Goal: Complete application form

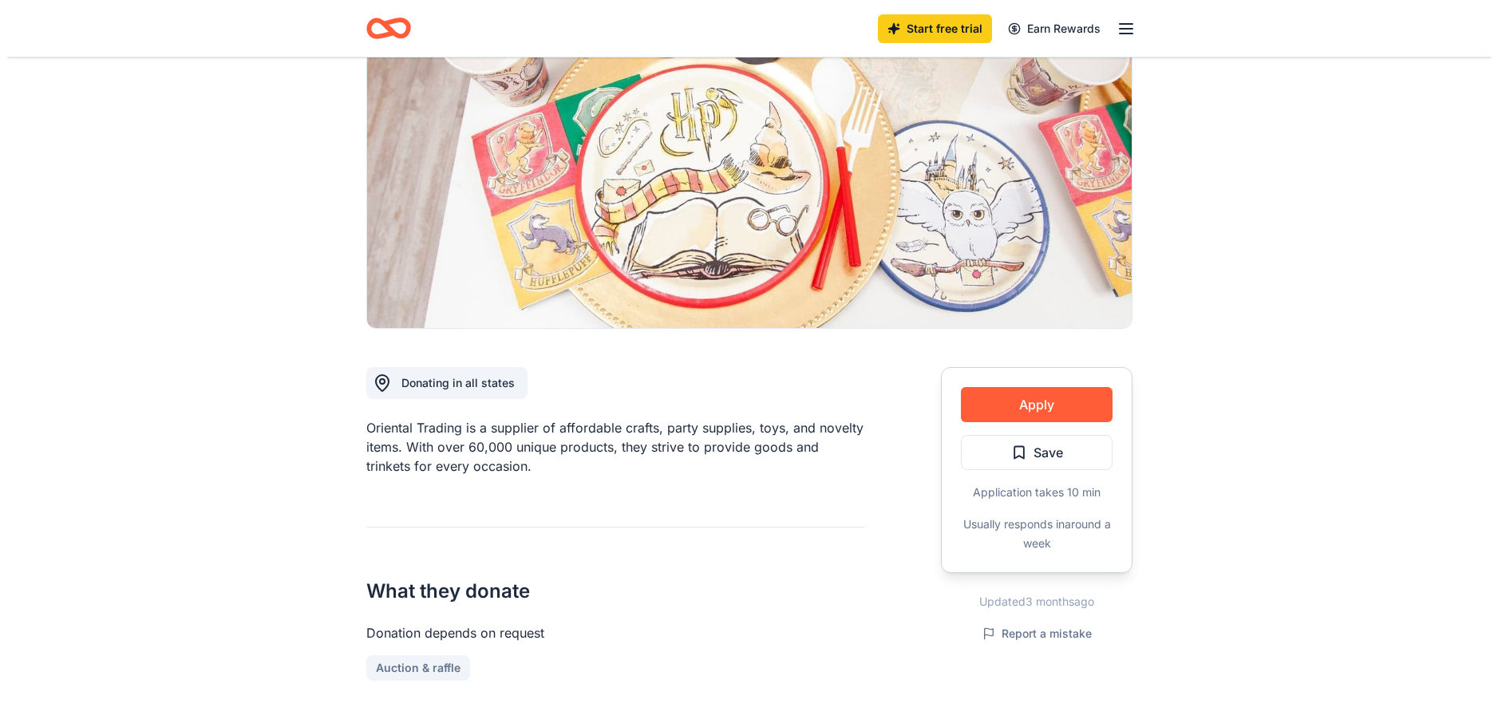
scroll to position [160, 0]
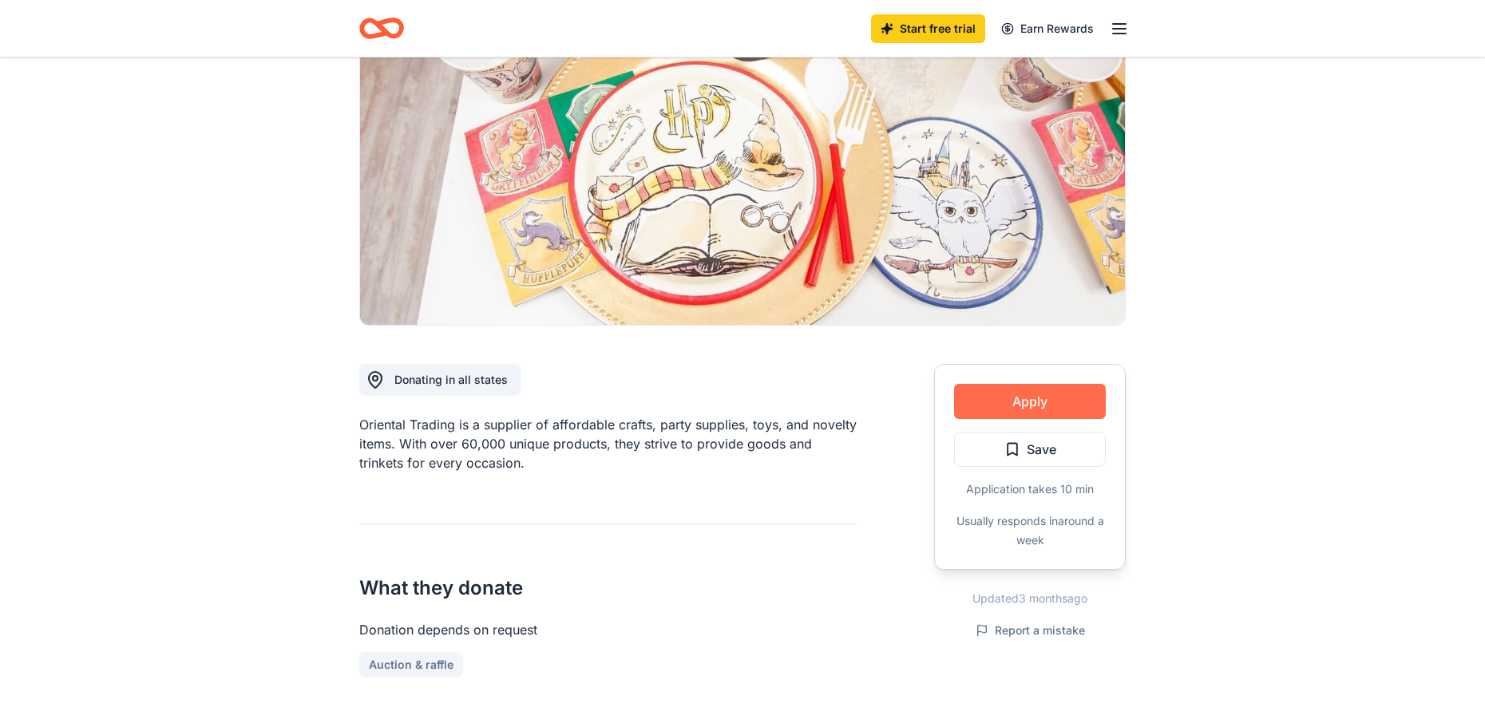
click at [1041, 403] on button "Apply" at bounding box center [1030, 401] width 152 height 35
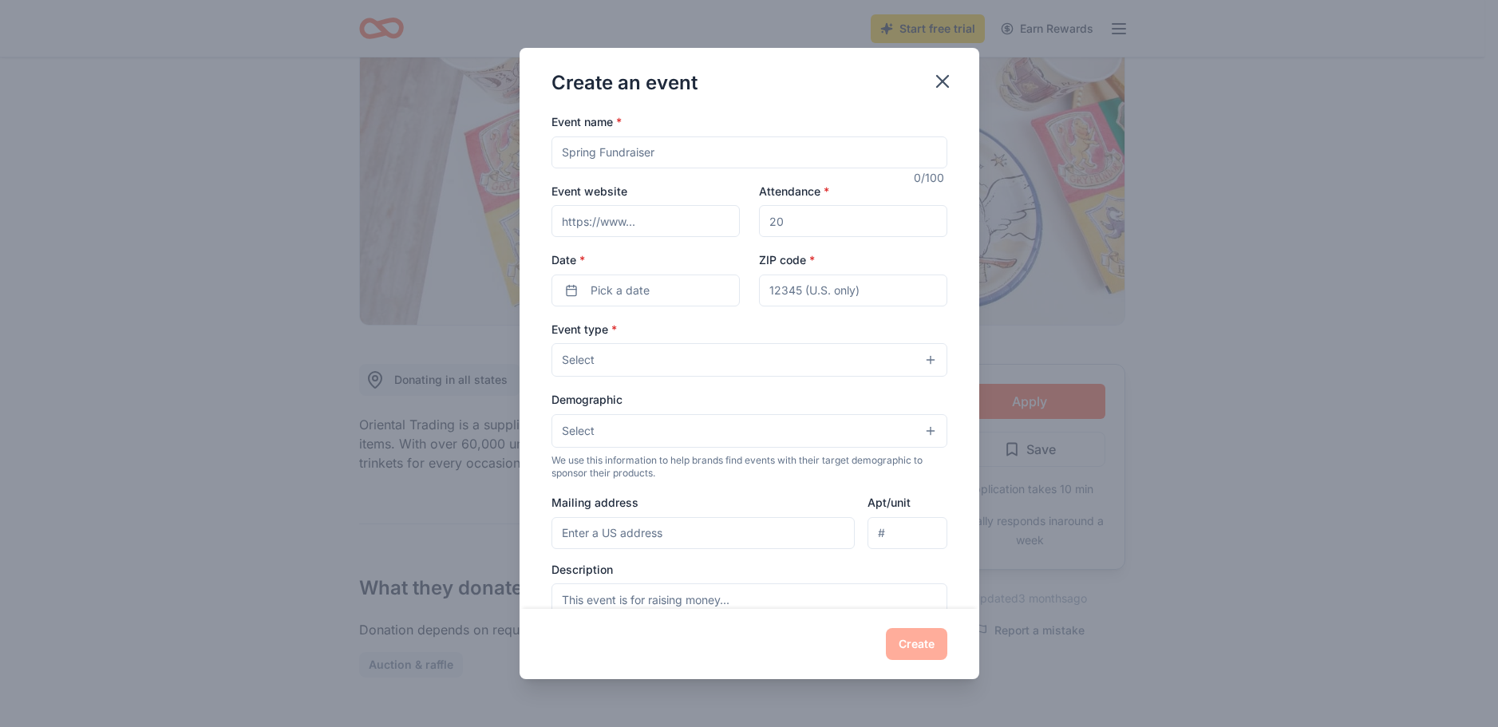
click at [690, 159] on input "Event name *" at bounding box center [750, 153] width 396 height 32
click at [646, 224] on input "Event website" at bounding box center [646, 221] width 188 height 32
type input "[DOMAIN_NAME]"
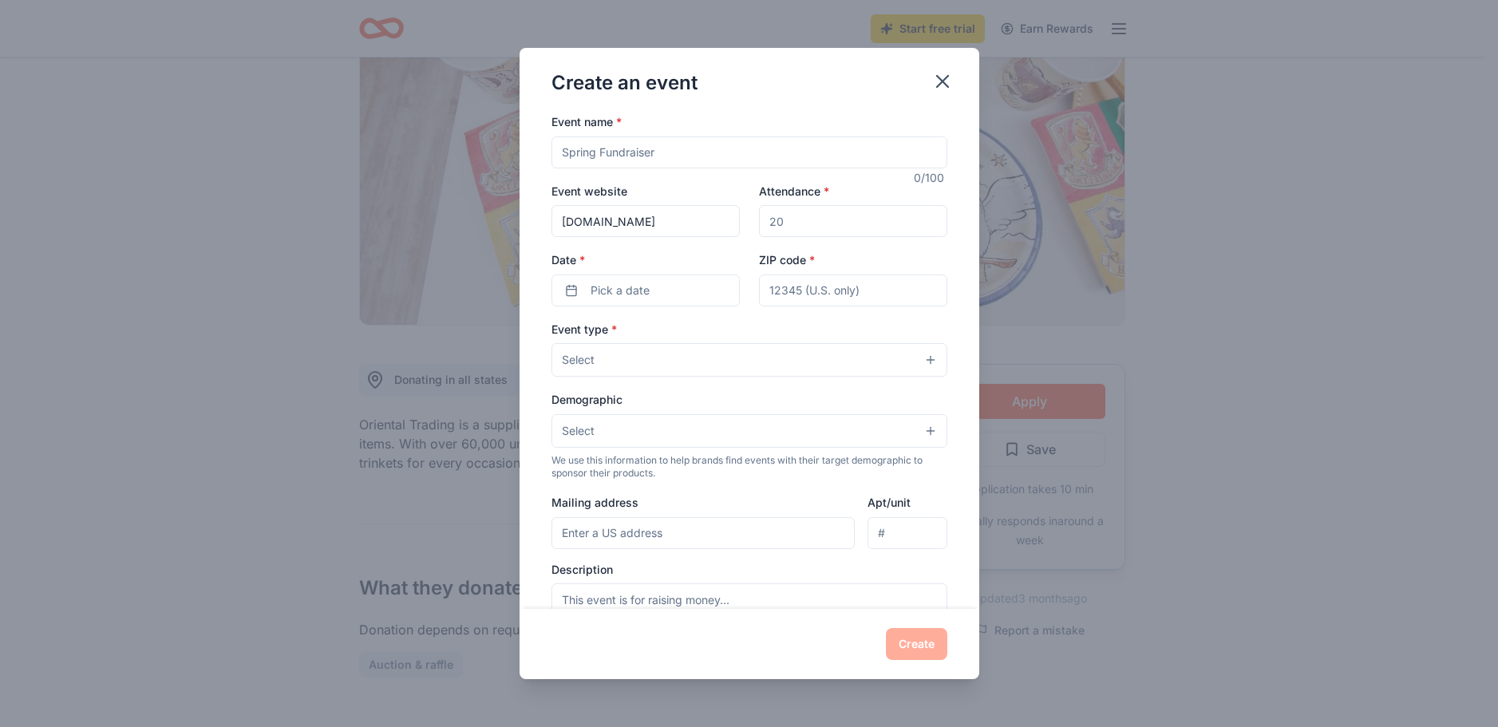
click at [817, 228] on input "Attendance *" at bounding box center [853, 221] width 188 height 32
type input "75"
click at [819, 291] on input "ZIP code *" at bounding box center [853, 291] width 188 height 32
type input "21215"
click at [916, 362] on button "Select" at bounding box center [750, 360] width 396 height 34
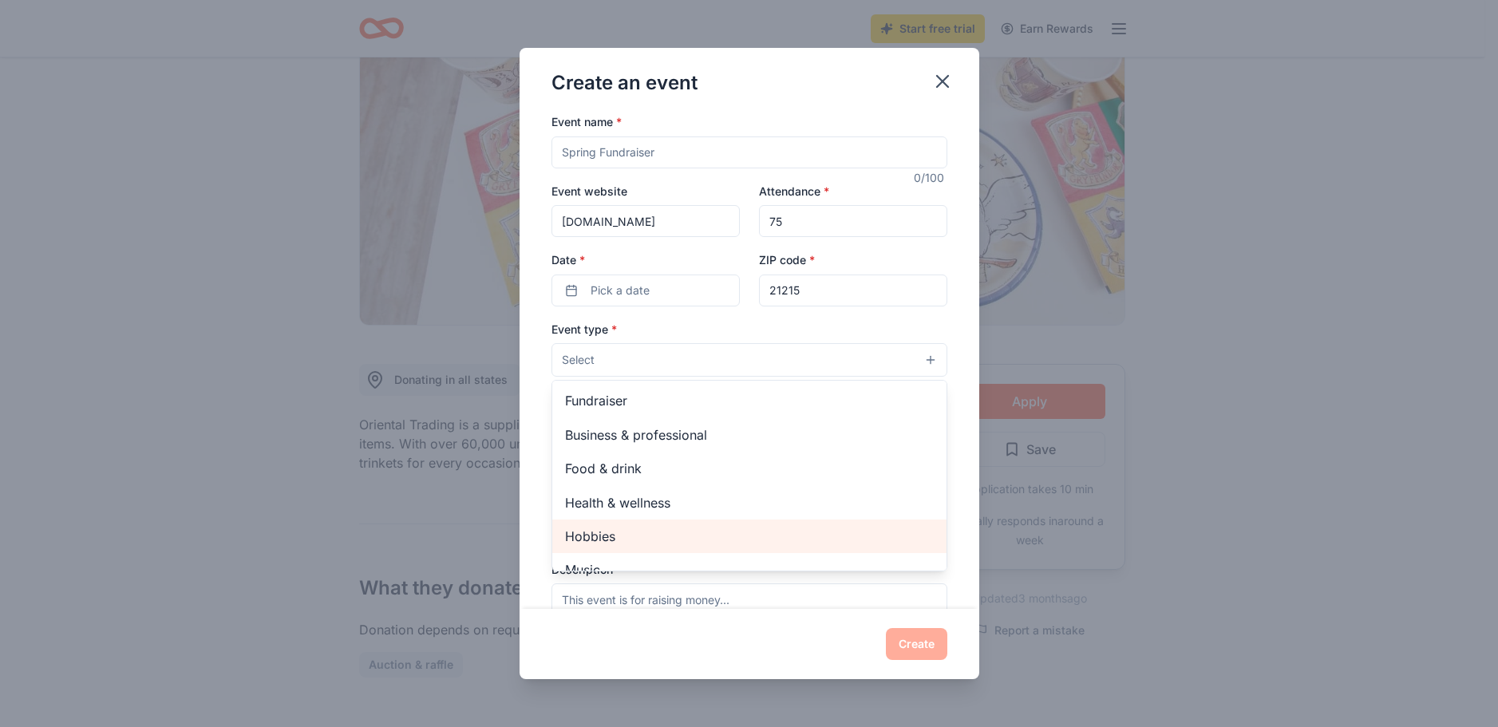
click at [687, 541] on span "Hobbies" at bounding box center [749, 536] width 369 height 21
click at [691, 291] on div "Event name * 0 /100 Event website [DOMAIN_NAME] Attendance * 75 Date * Pick a d…" at bounding box center [750, 481] width 396 height 739
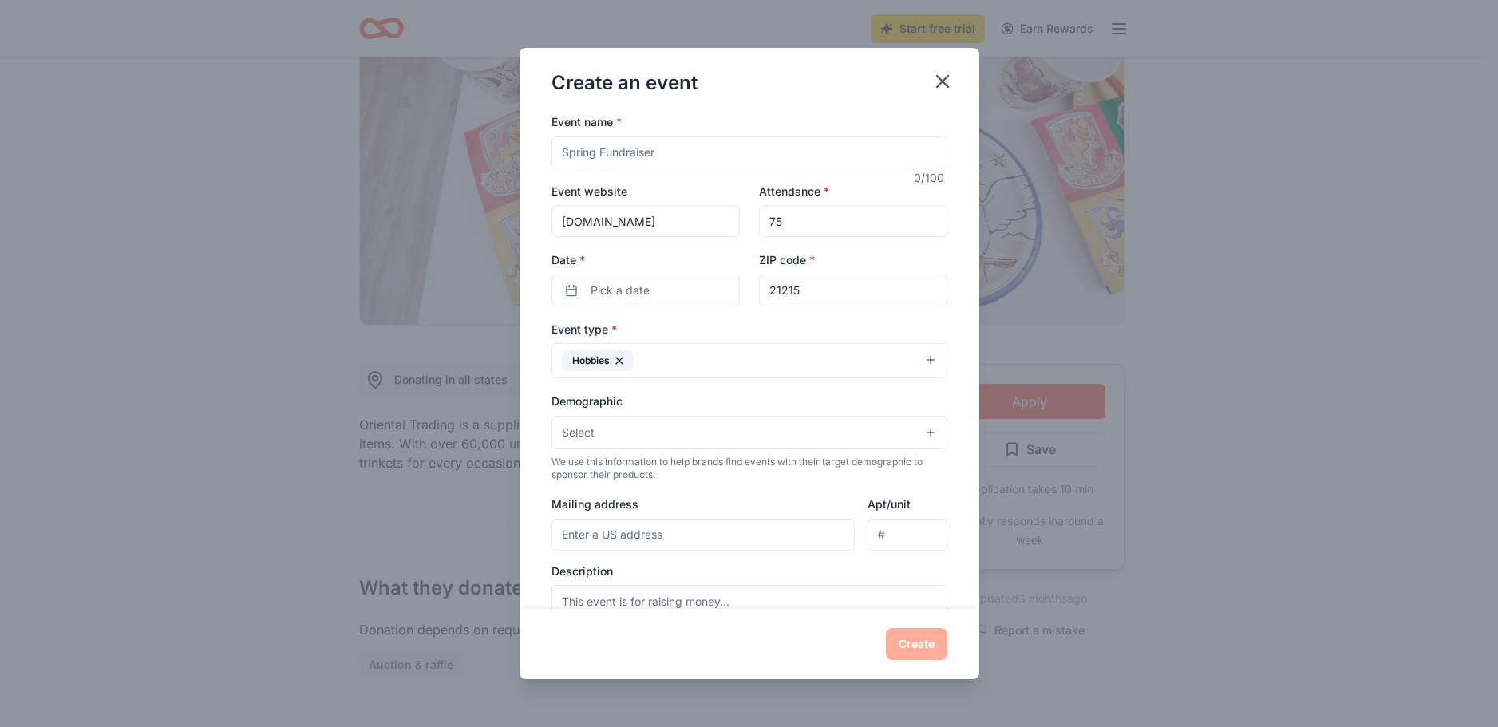
click at [691, 291] on button "Pick a date" at bounding box center [646, 291] width 188 height 32
click at [727, 333] on button "Go to next month" at bounding box center [728, 333] width 22 height 22
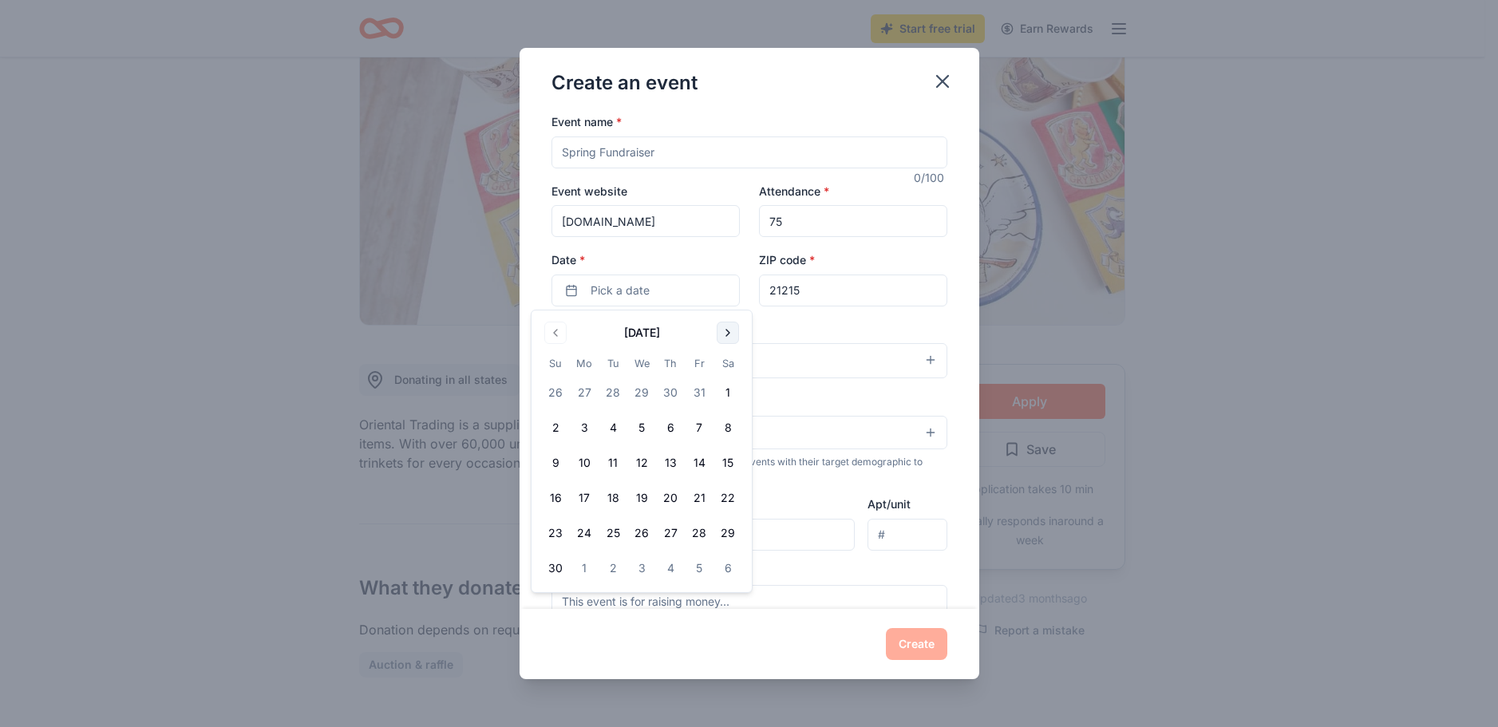
click at [727, 333] on button "Go to next month" at bounding box center [728, 333] width 22 height 22
drag, startPoint x: 697, startPoint y: 427, endPoint x: 1233, endPoint y: 454, distance: 536.3
click at [1233, 454] on div "Create an event Event name * 0 /100 Event website [DOMAIN_NAME] Attendance * 75…" at bounding box center [749, 363] width 1498 height 727
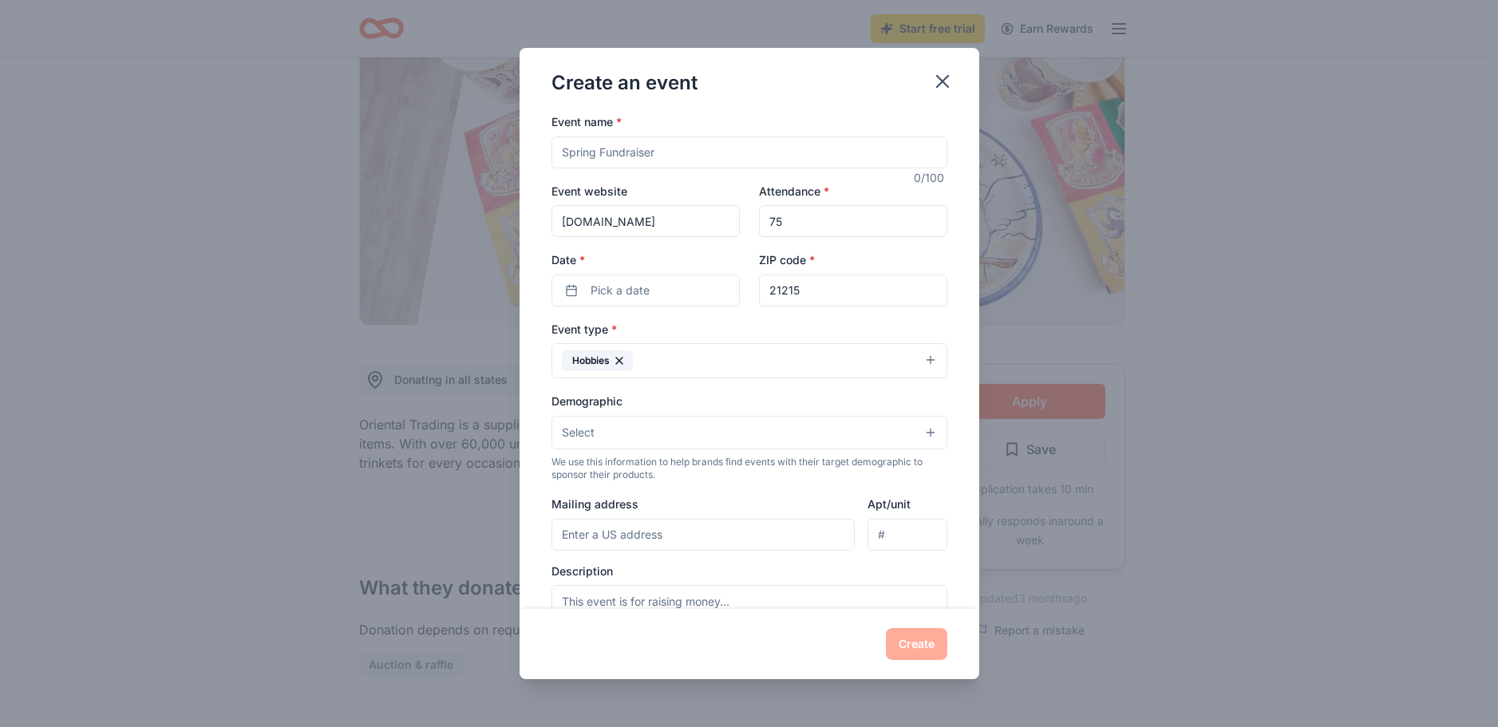
click at [916, 430] on button "Select" at bounding box center [750, 433] width 396 height 34
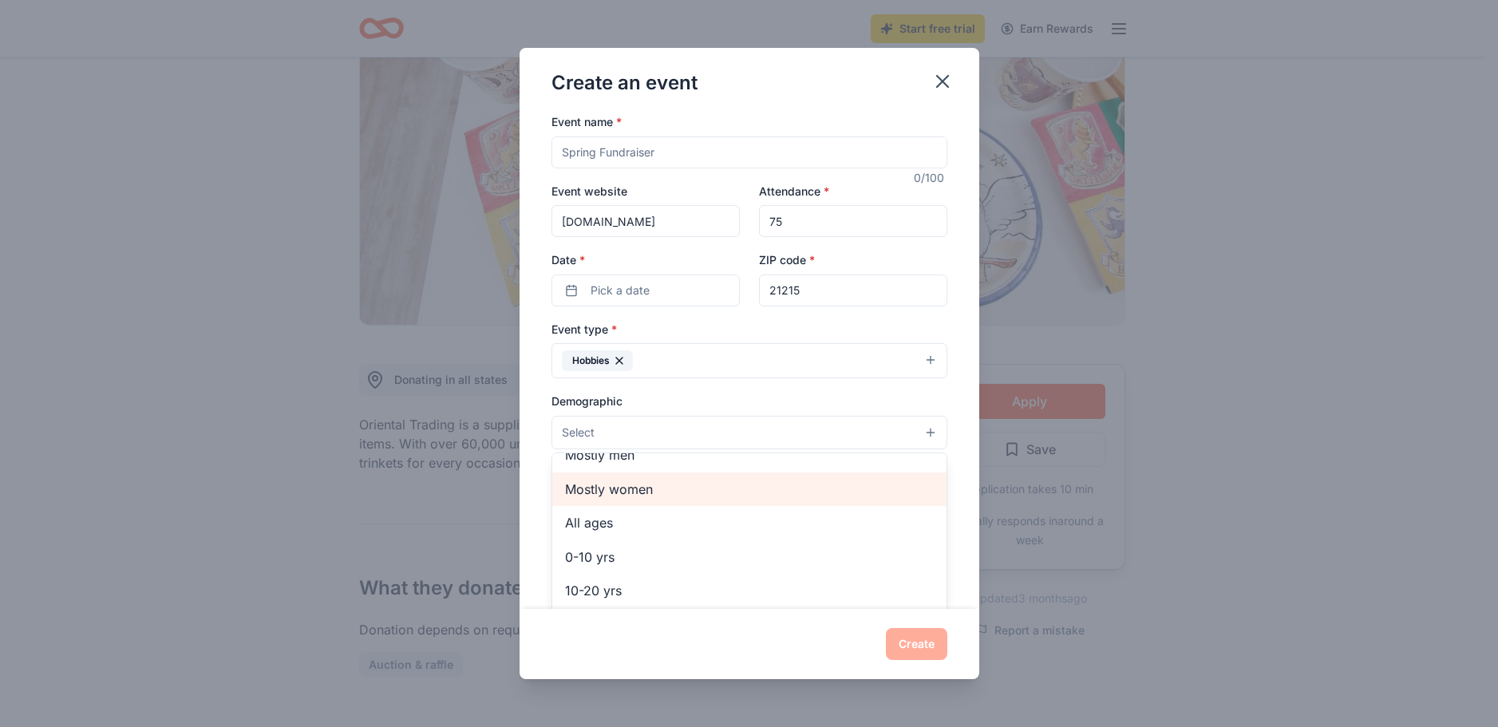
scroll to position [80, 0]
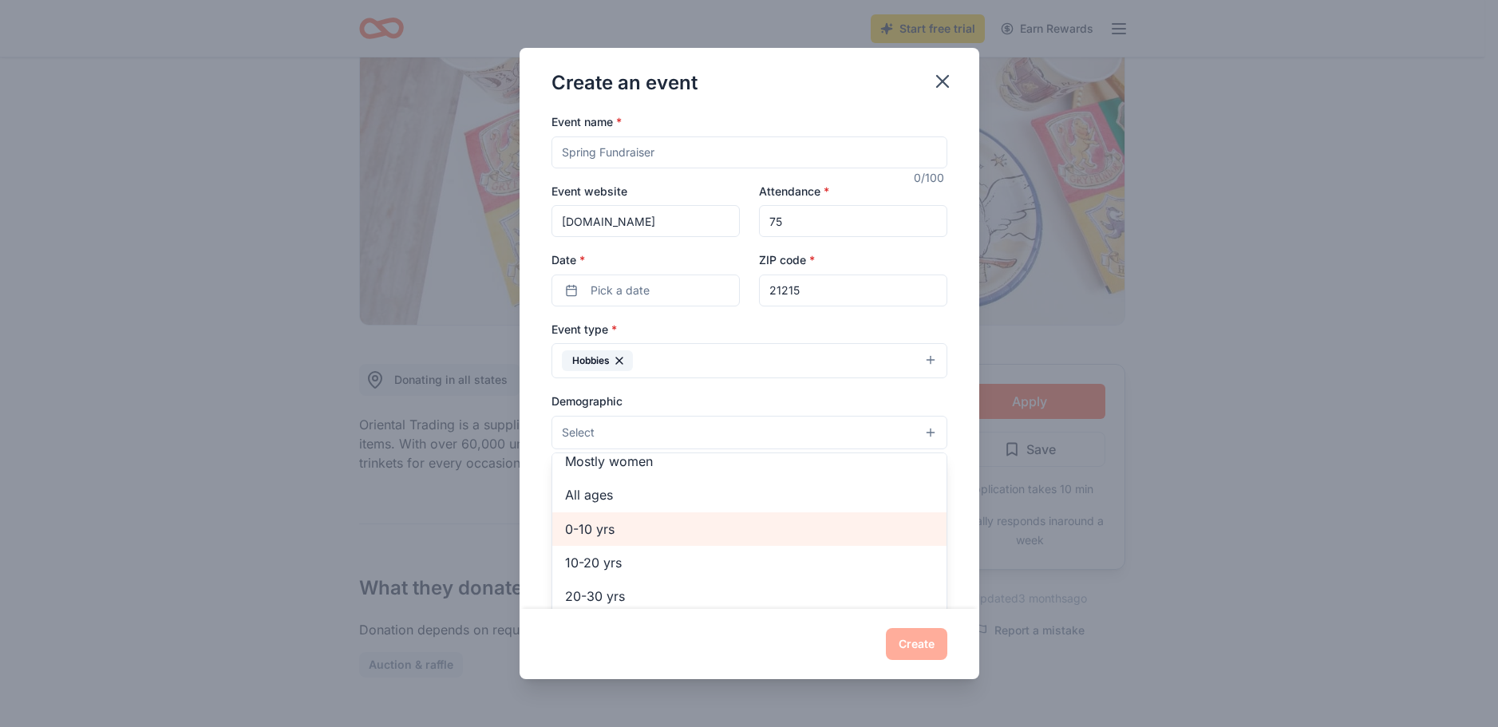
click at [625, 538] on span "0-10 yrs" at bounding box center [749, 529] width 369 height 21
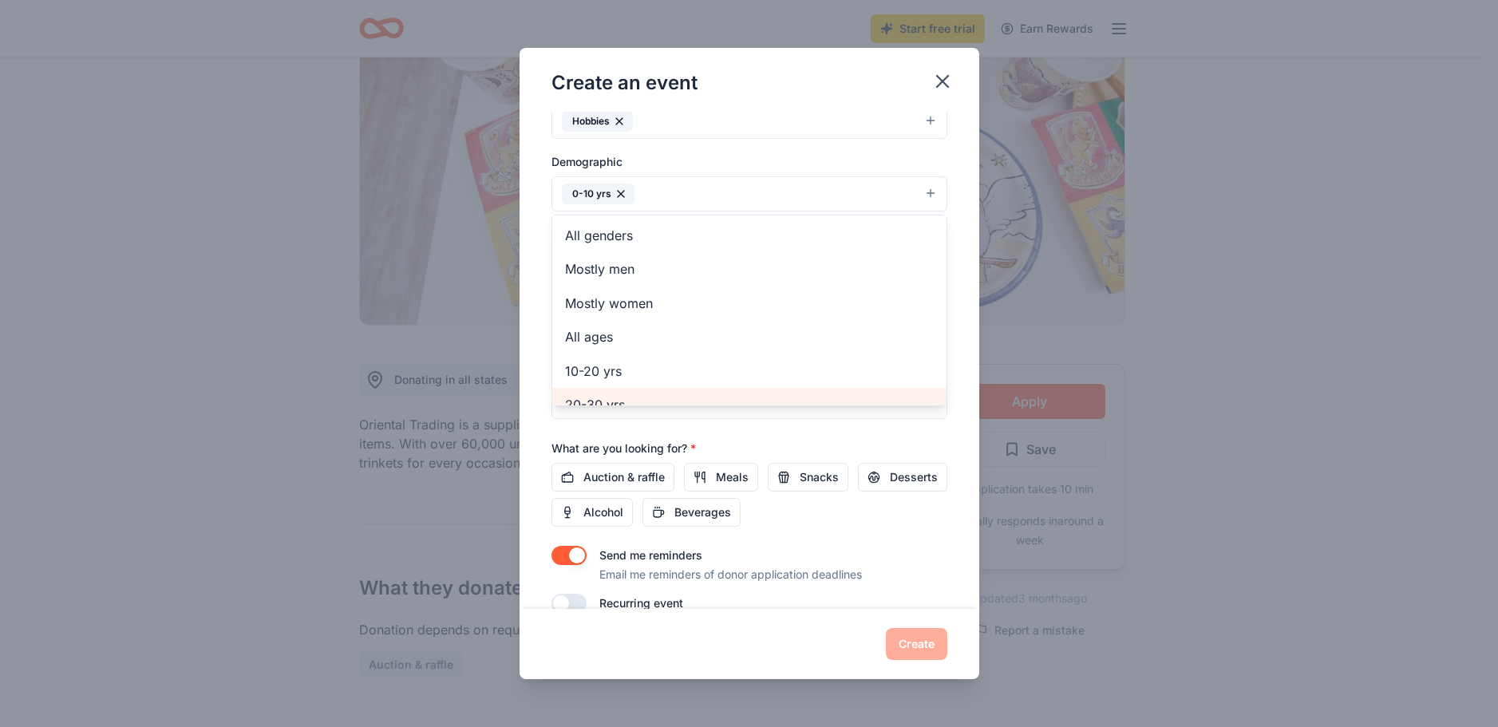
scroll to position [0, 0]
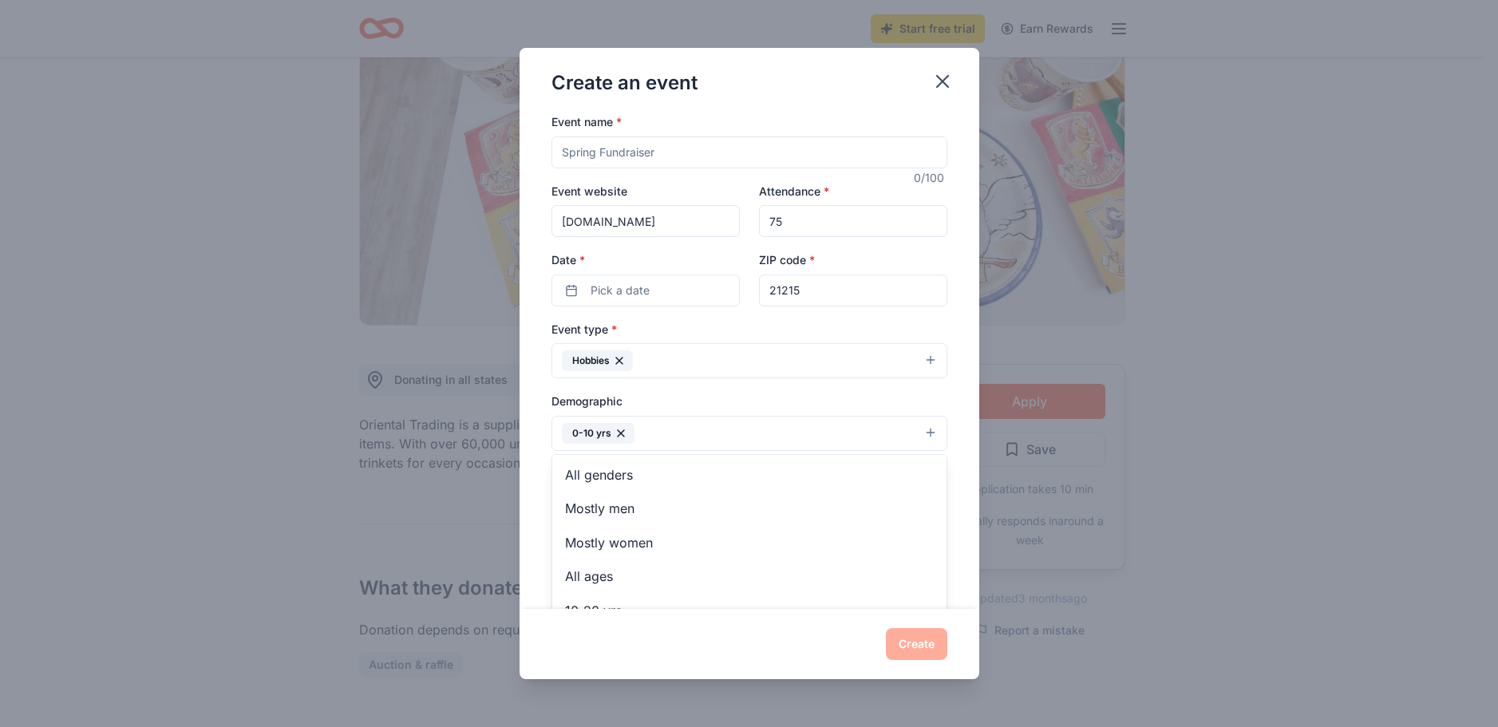
click at [668, 295] on div "Event name * 0 /100 Event website [DOMAIN_NAME] Attendance * 75 Date * Pick a d…" at bounding box center [750, 482] width 396 height 741
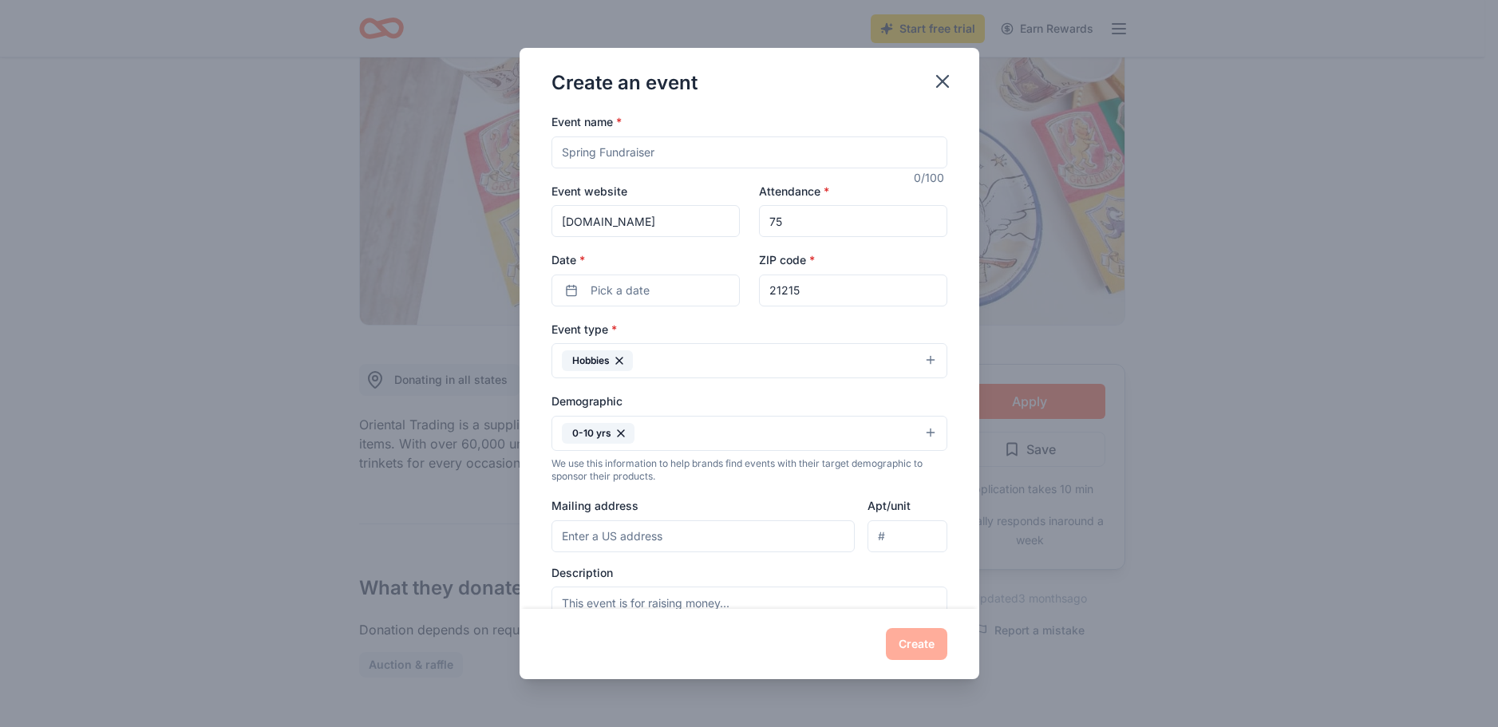
click at [668, 295] on button "Pick a date" at bounding box center [646, 291] width 188 height 32
click at [731, 325] on button "Go to next month" at bounding box center [728, 333] width 22 height 22
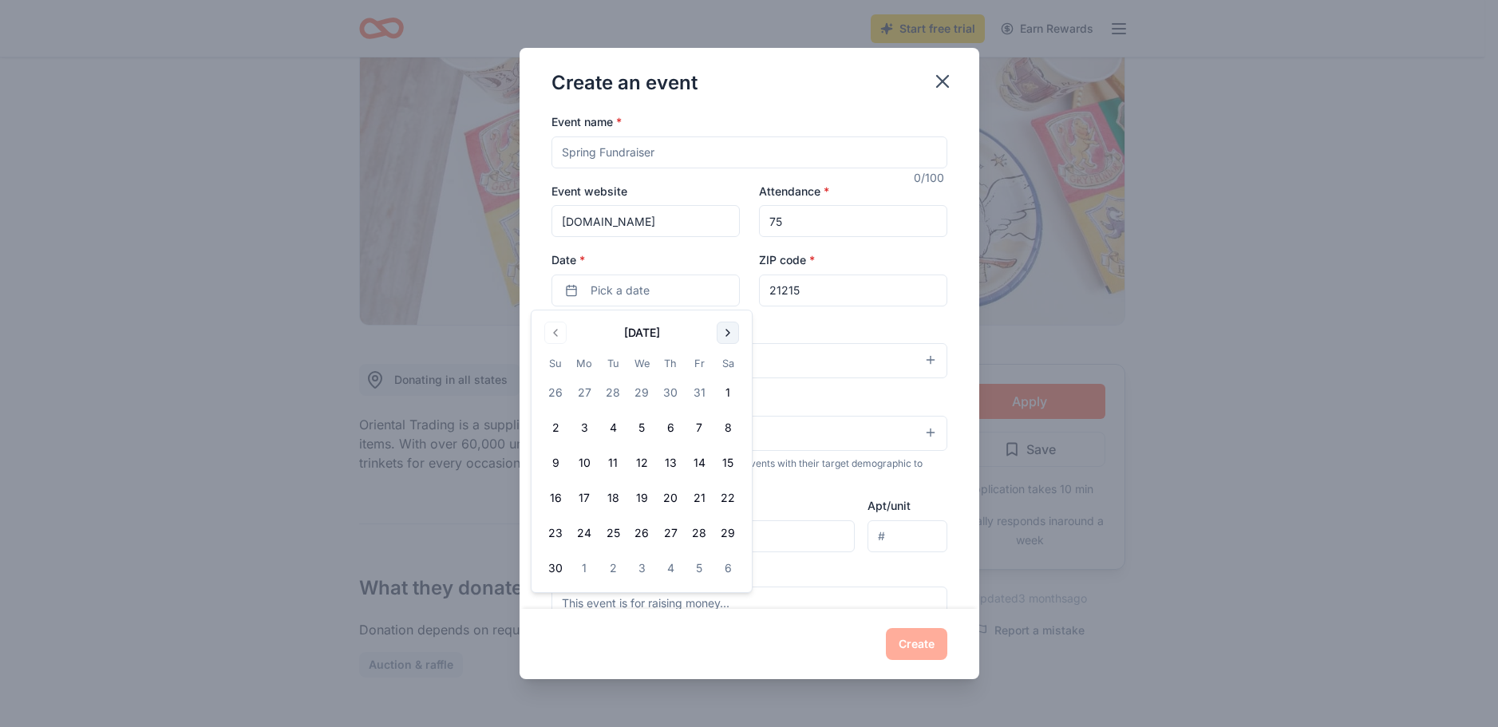
click at [729, 338] on button "Go to next month" at bounding box center [728, 333] width 22 height 22
click at [698, 429] on button "12" at bounding box center [699, 428] width 29 height 29
click at [1264, 275] on div "Create an event Event name * 0 /100 Event website [DOMAIN_NAME] Attendance * 75…" at bounding box center [749, 363] width 1498 height 727
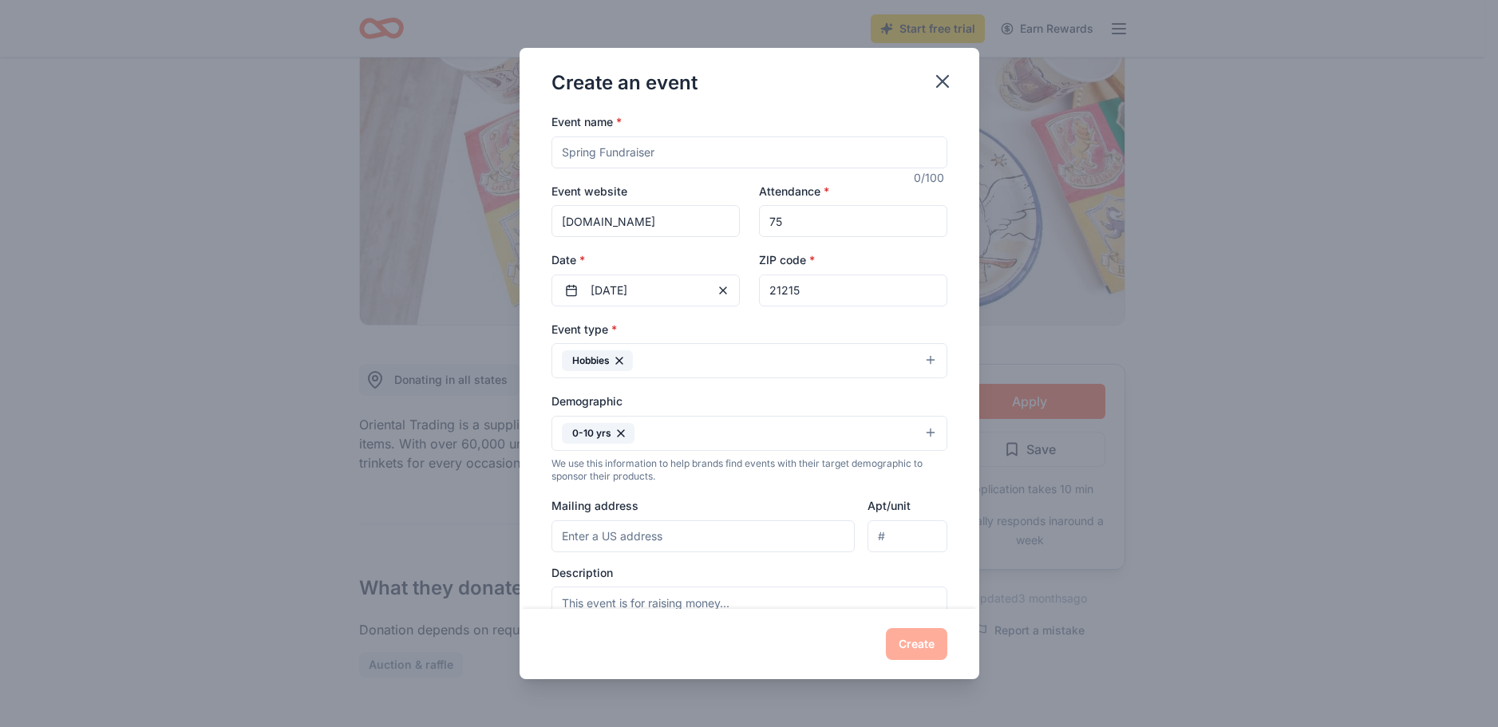
click at [701, 545] on input "Mailing address" at bounding box center [704, 536] width 304 height 32
type input "[STREET_ADDRESS]"
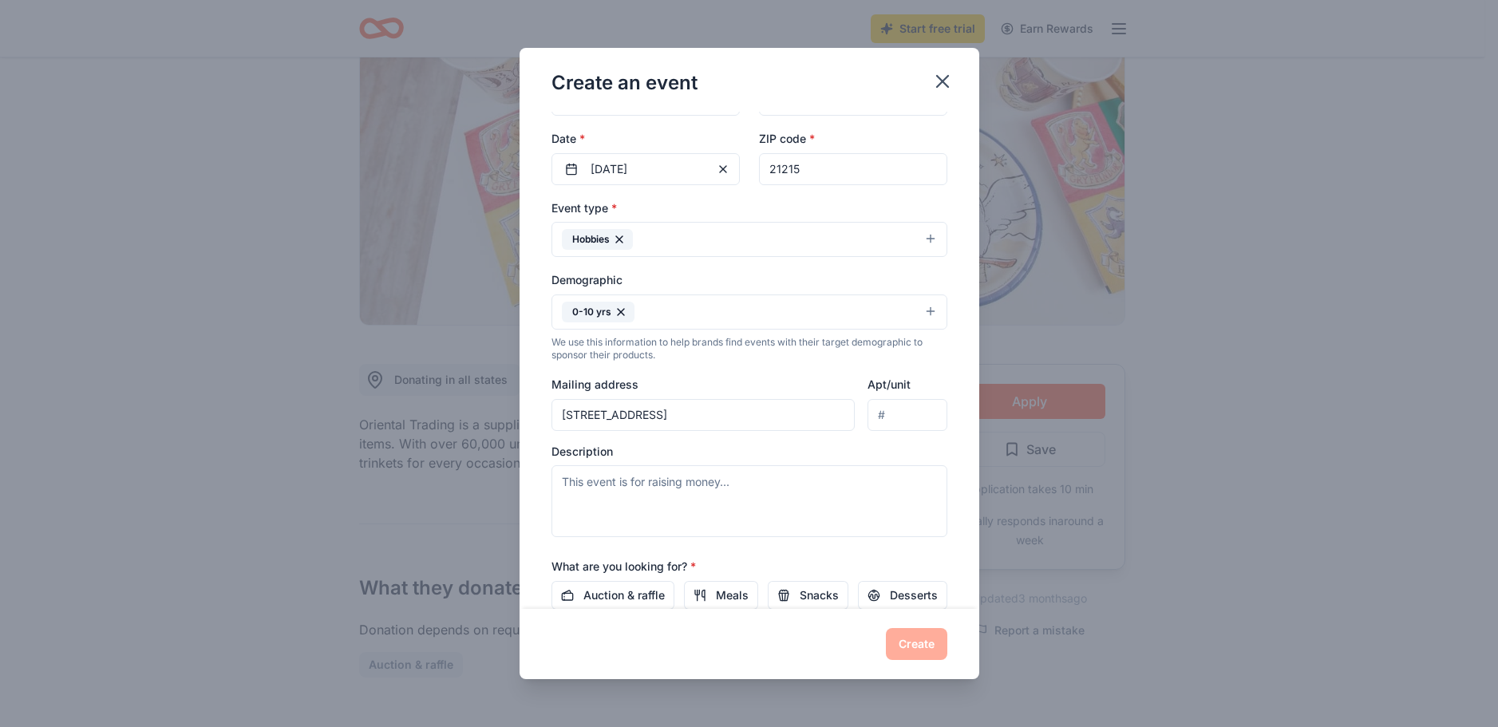
scroll to position [160, 0]
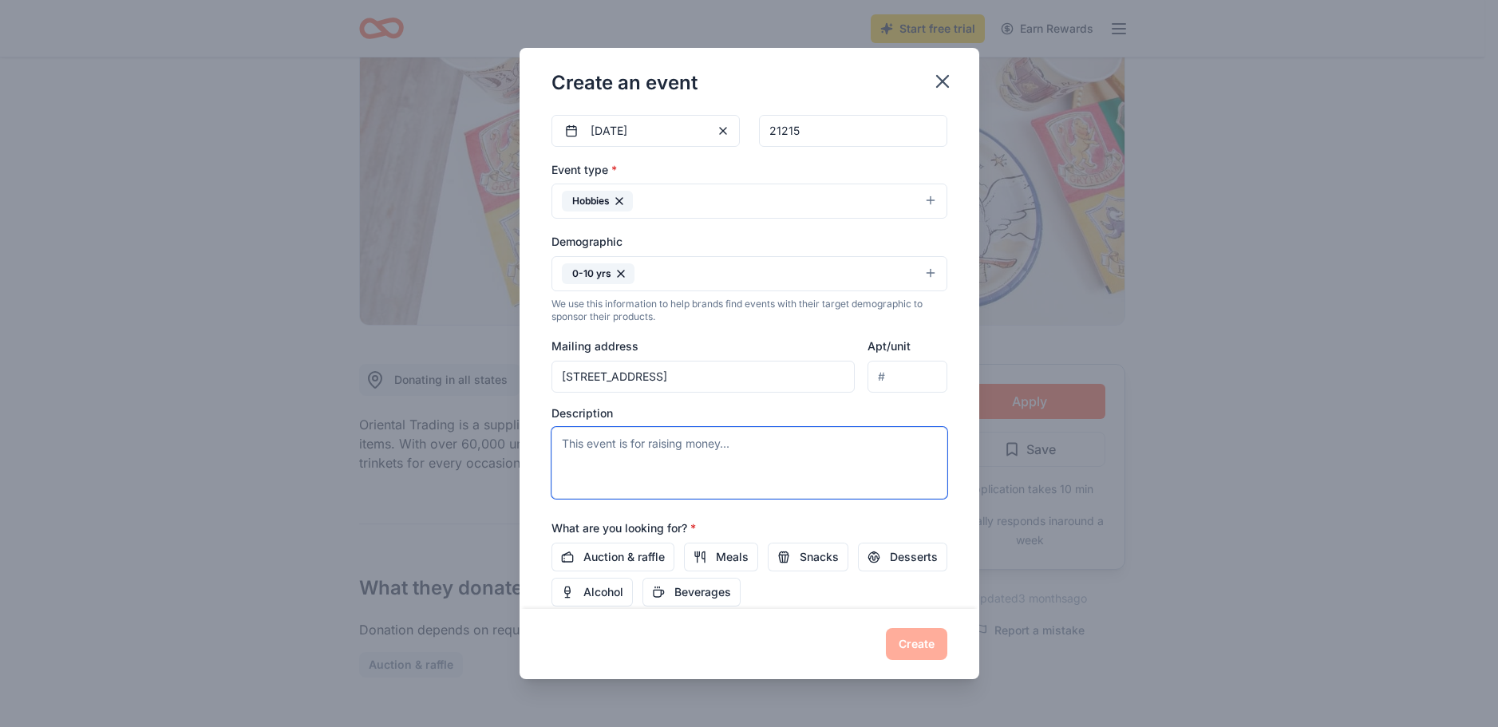
click at [680, 450] on textarea at bounding box center [750, 463] width 396 height 72
click at [562, 442] on textarea "Children Christmas" at bounding box center [750, 463] width 396 height 72
click at [718, 445] on textarea "At-Risk Children Christmas" at bounding box center [750, 463] width 396 height 72
click at [607, 445] on textarea "At-Risk Children" at bounding box center [750, 463] width 396 height 72
click at [562, 446] on textarea "At-Risk children" at bounding box center [750, 463] width 396 height 72
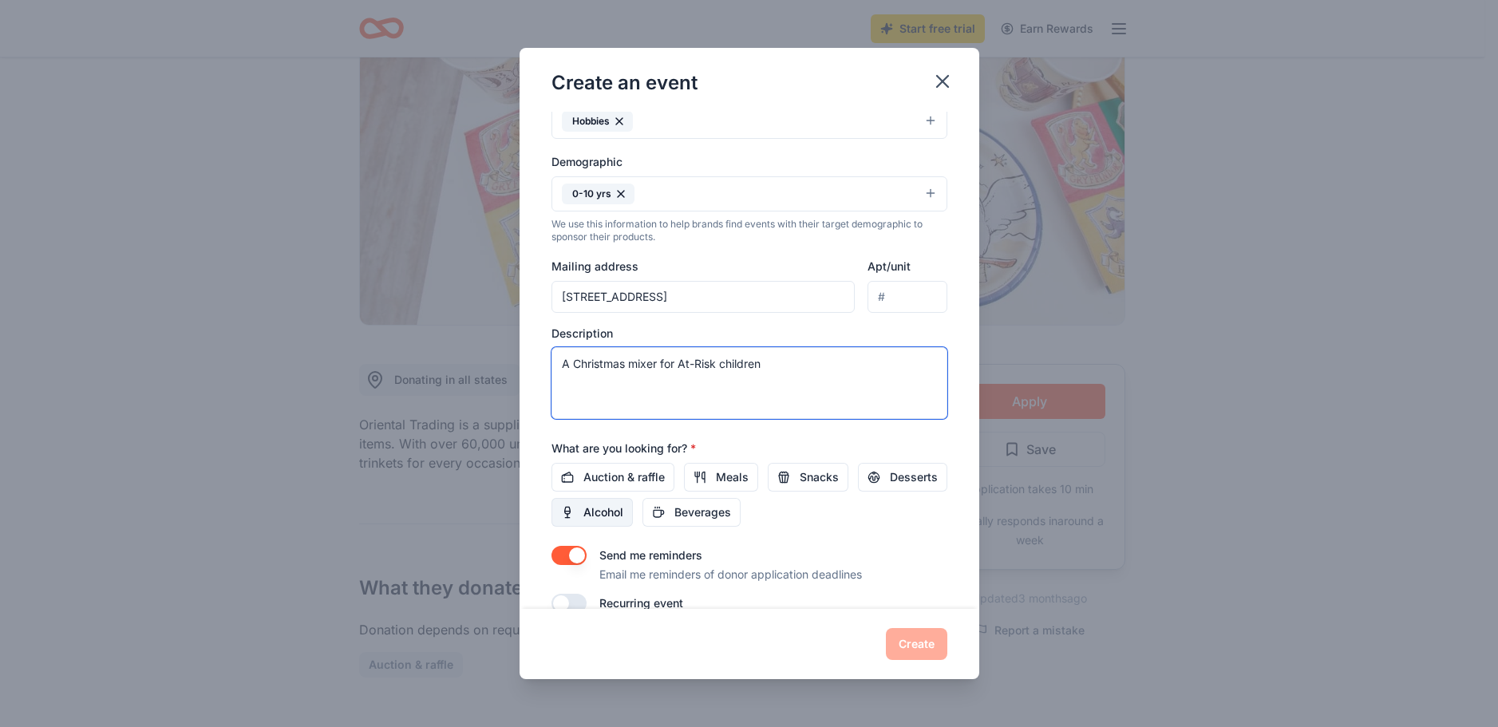
scroll to position [269, 0]
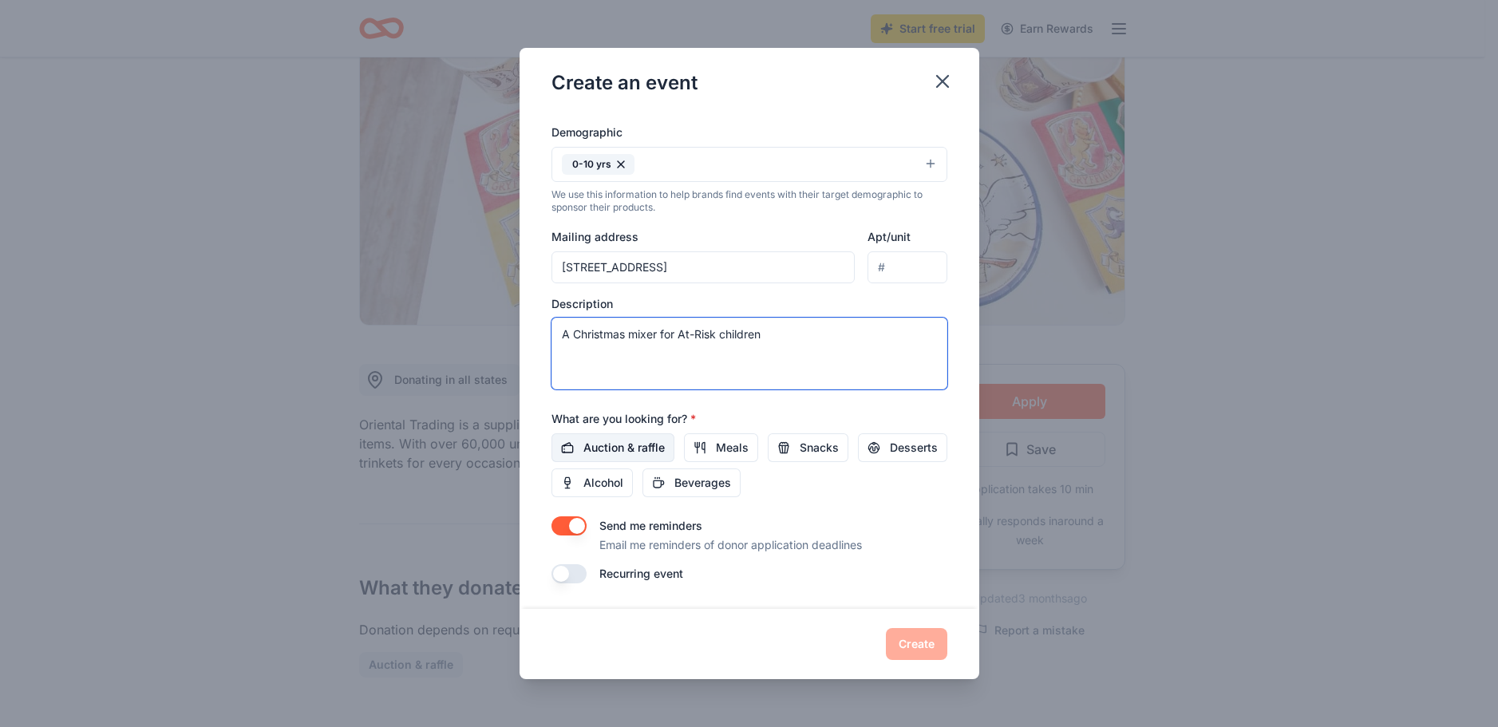
type textarea "A Christmas mixer for At-Risk children"
click at [643, 452] on span "Auction & raffle" at bounding box center [624, 447] width 81 height 19
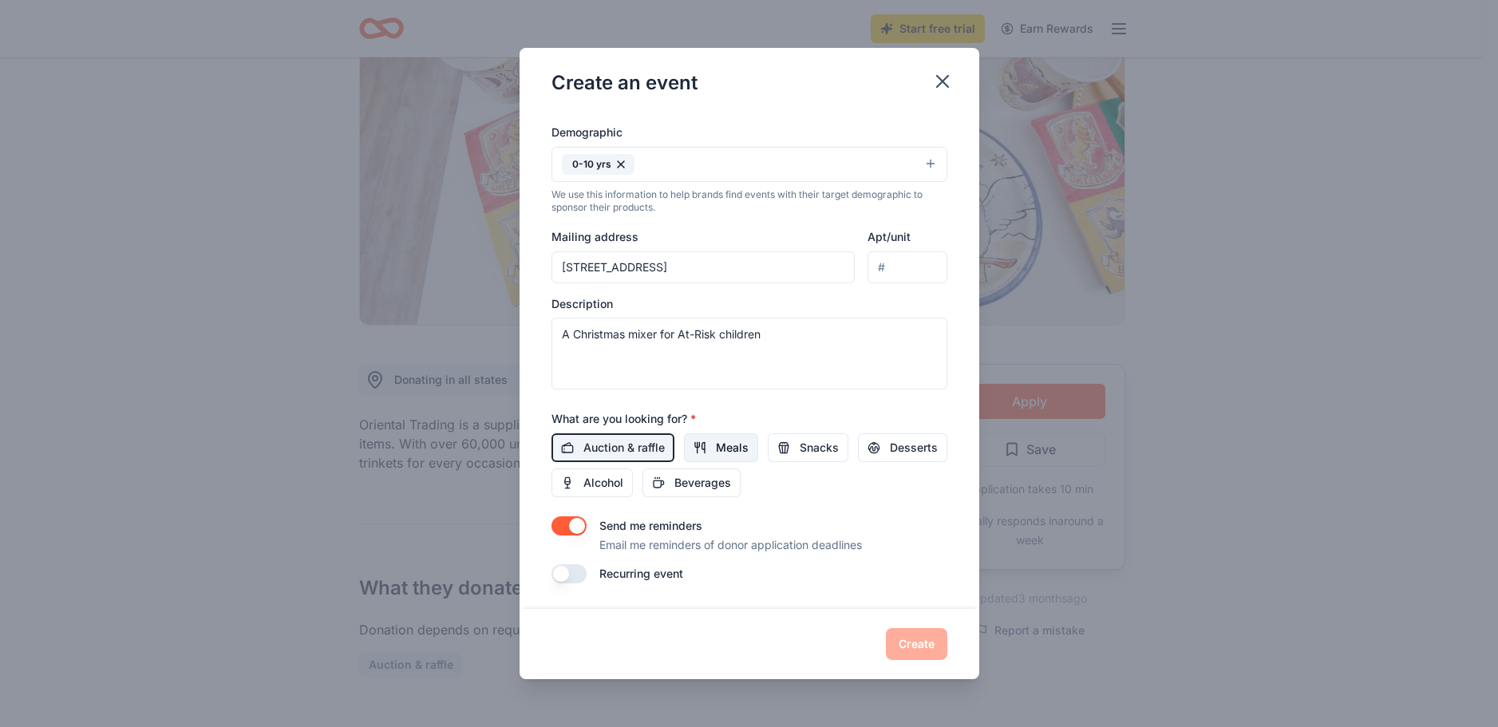
click at [717, 450] on span "Meals" at bounding box center [732, 447] width 33 height 19
click at [890, 457] on span "Desserts" at bounding box center [914, 447] width 48 height 19
click at [916, 655] on div "Create" at bounding box center [750, 644] width 396 height 32
click at [899, 275] on input "Apt/unit" at bounding box center [907, 267] width 79 height 32
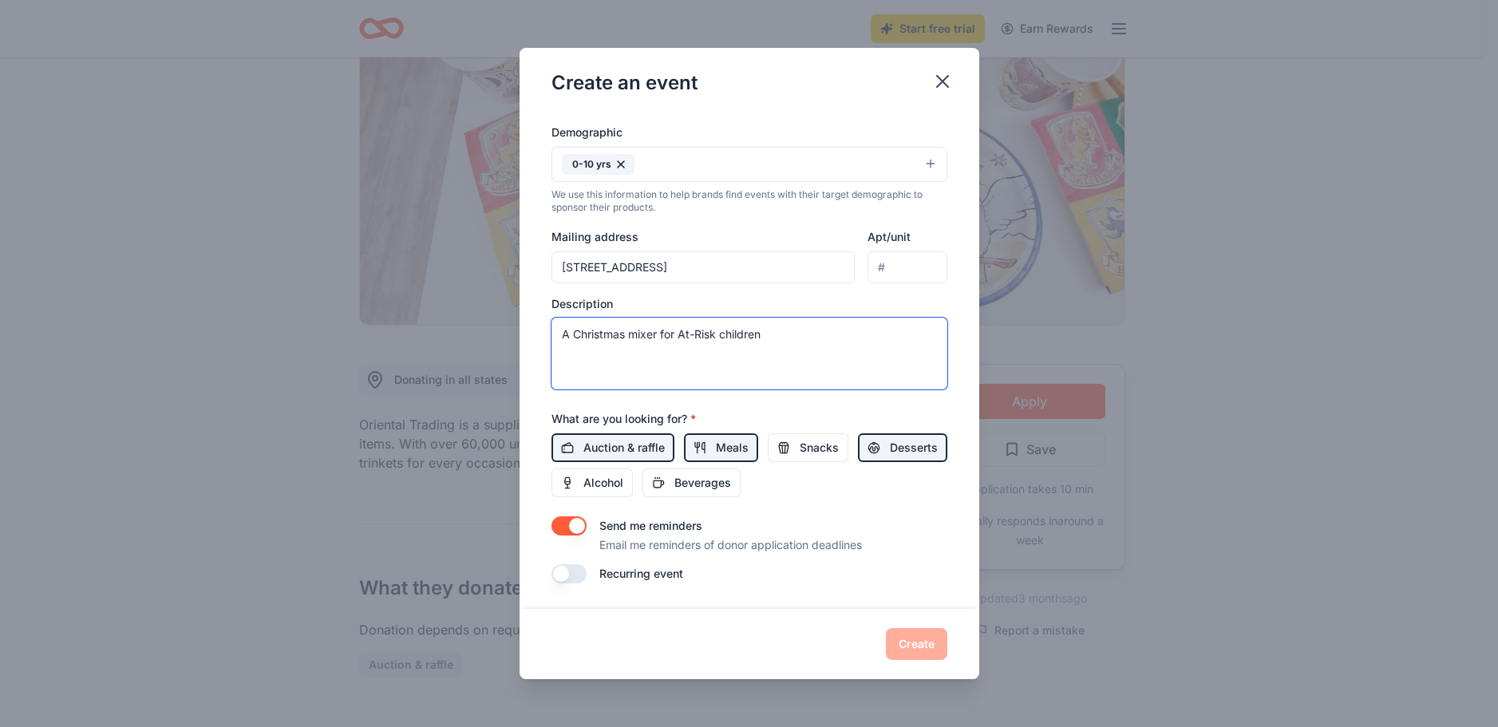
click at [888, 365] on textarea "A Christmas mixer for At-Risk children" at bounding box center [750, 354] width 396 height 72
click at [570, 534] on button "button" at bounding box center [569, 525] width 35 height 19
click at [568, 576] on button "button" at bounding box center [569, 573] width 35 height 19
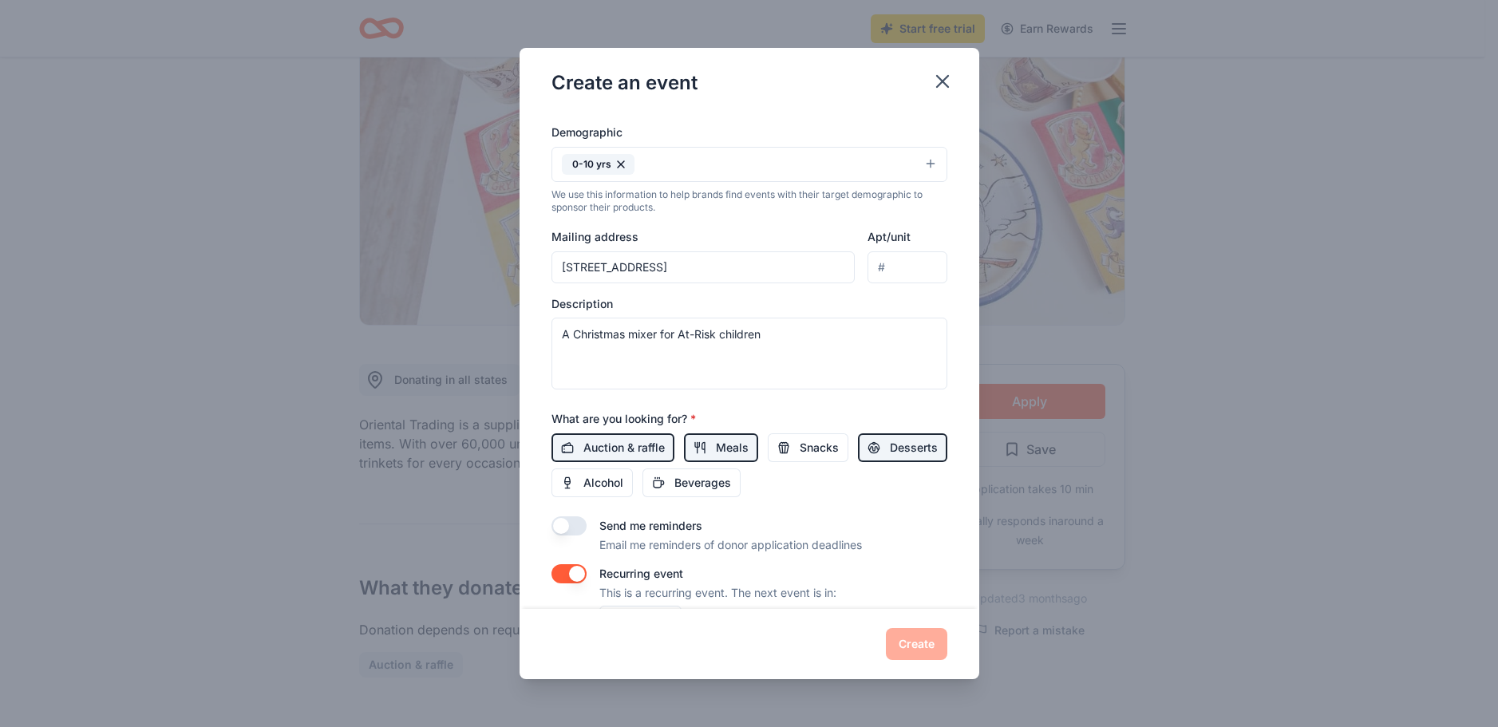
click at [569, 576] on button "button" at bounding box center [569, 573] width 35 height 19
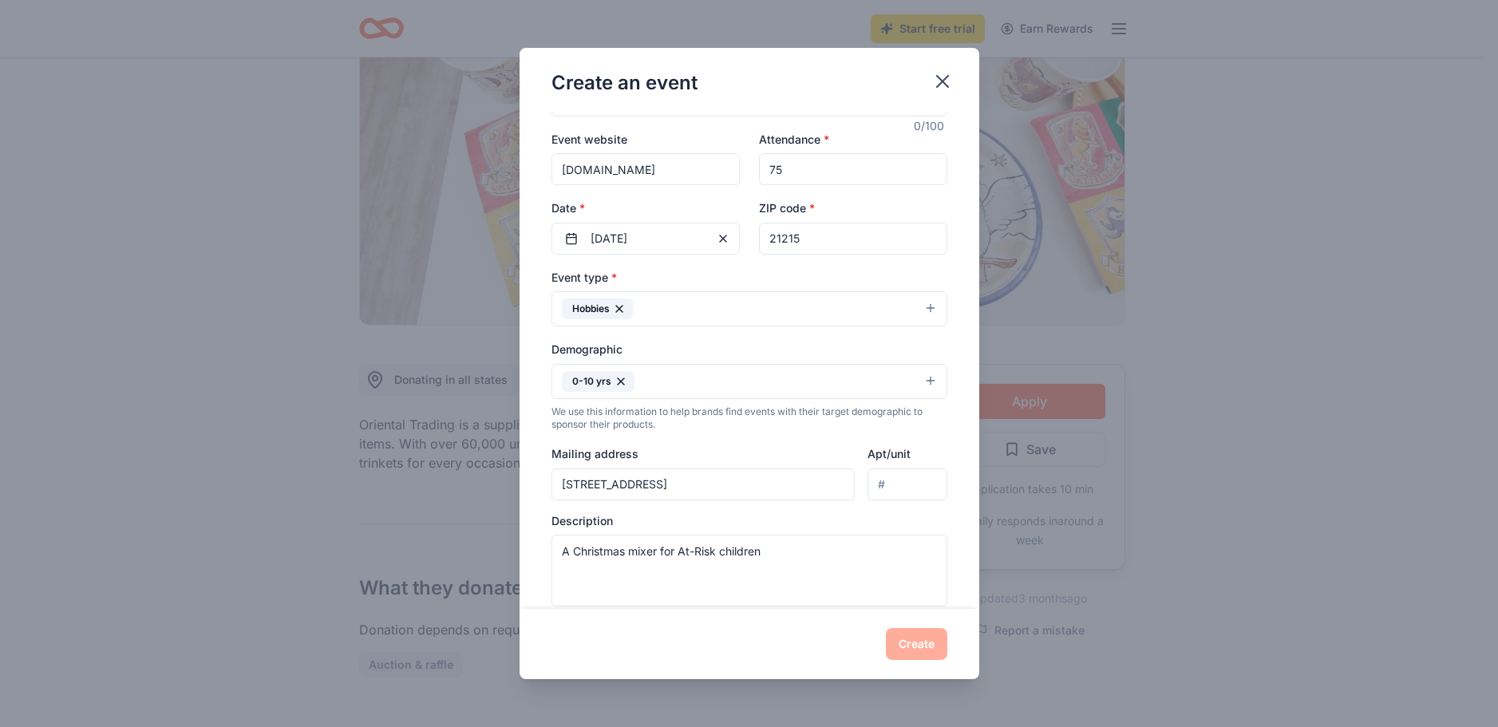
scroll to position [0, 0]
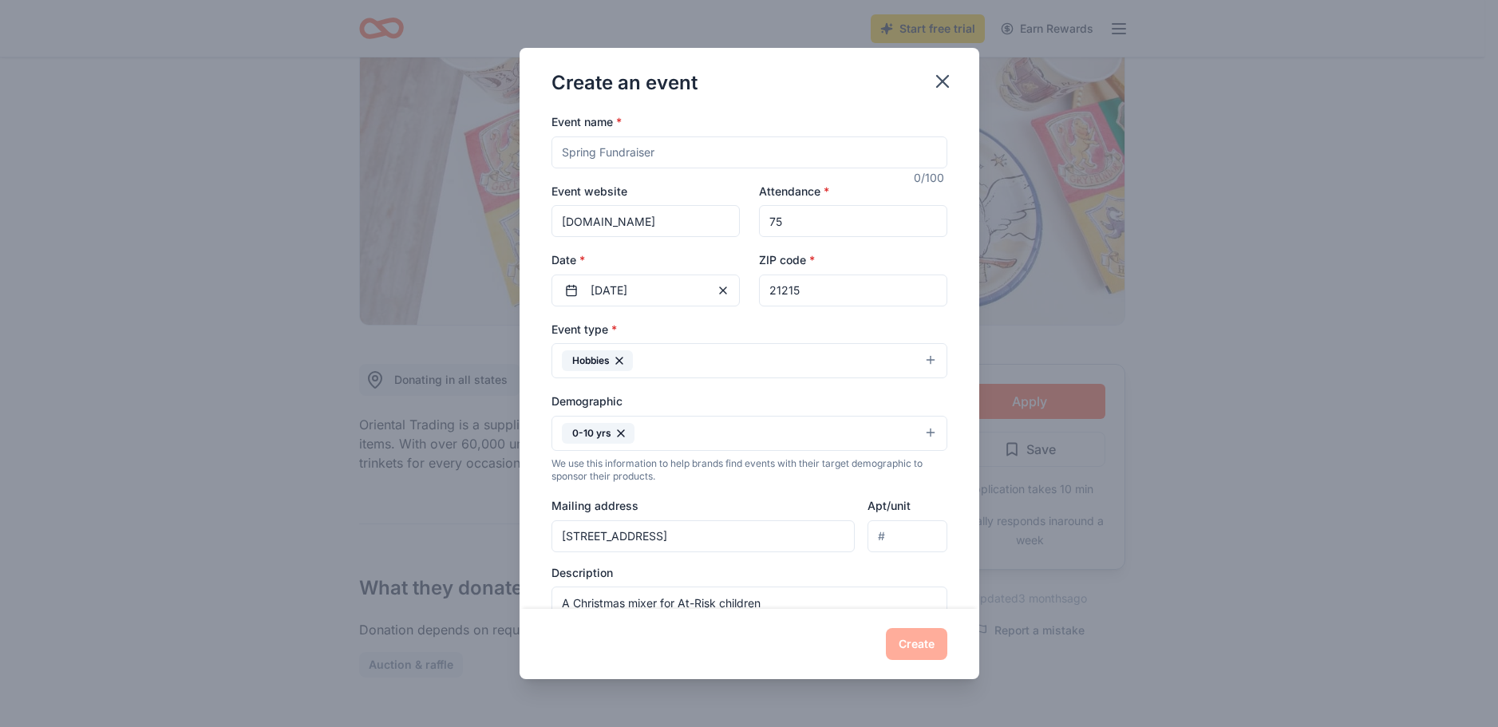
drag, startPoint x: 978, startPoint y: 379, endPoint x: 1410, endPoint y: 235, distance: 455.4
click at [1410, 235] on div "Create an event Event name * 0 /100 Event website [DOMAIN_NAME] Attendance * 75…" at bounding box center [749, 363] width 1498 height 727
click at [733, 157] on input "Event name *" at bounding box center [750, 153] width 396 height 32
type input "Christmas mixer for at-risk youth"
click at [926, 650] on button "Create" at bounding box center [916, 644] width 61 height 32
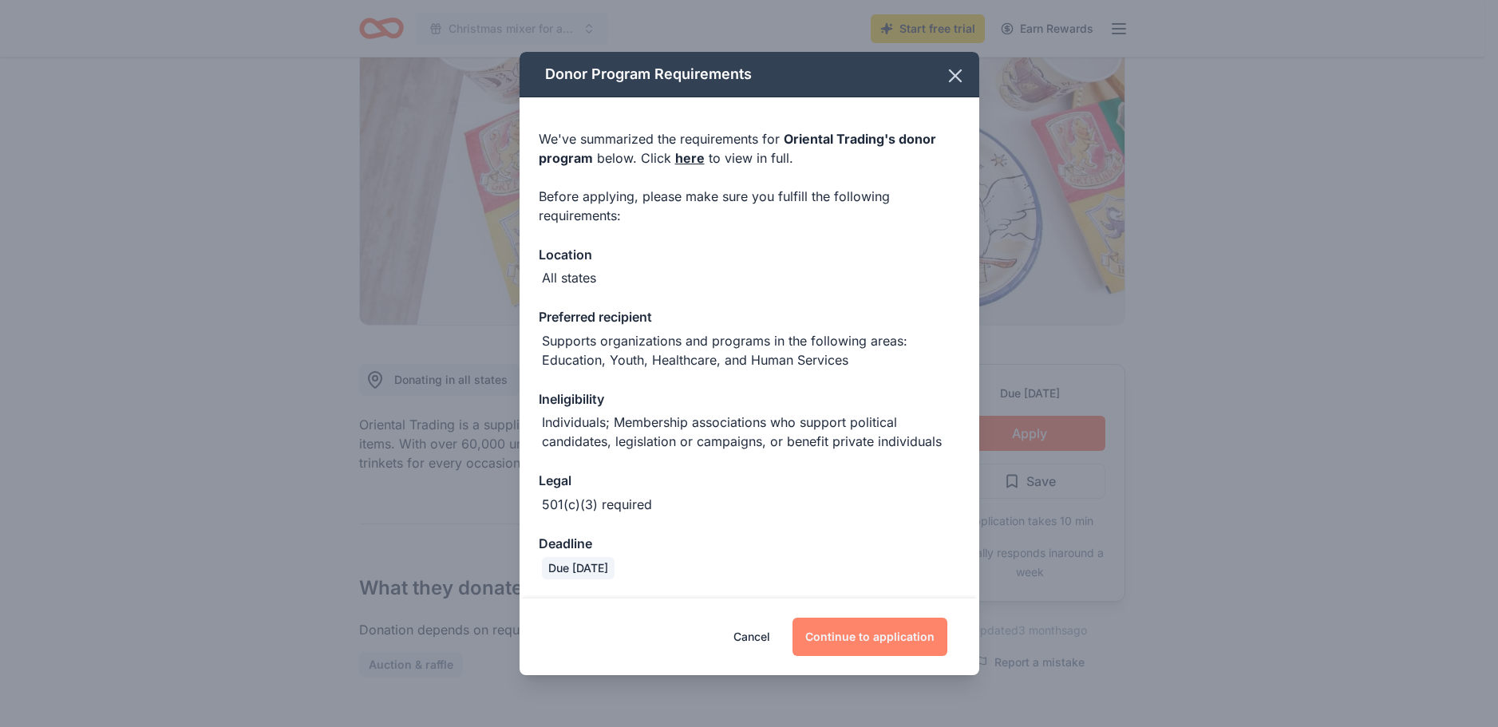
click at [888, 644] on button "Continue to application" at bounding box center [870, 637] width 155 height 38
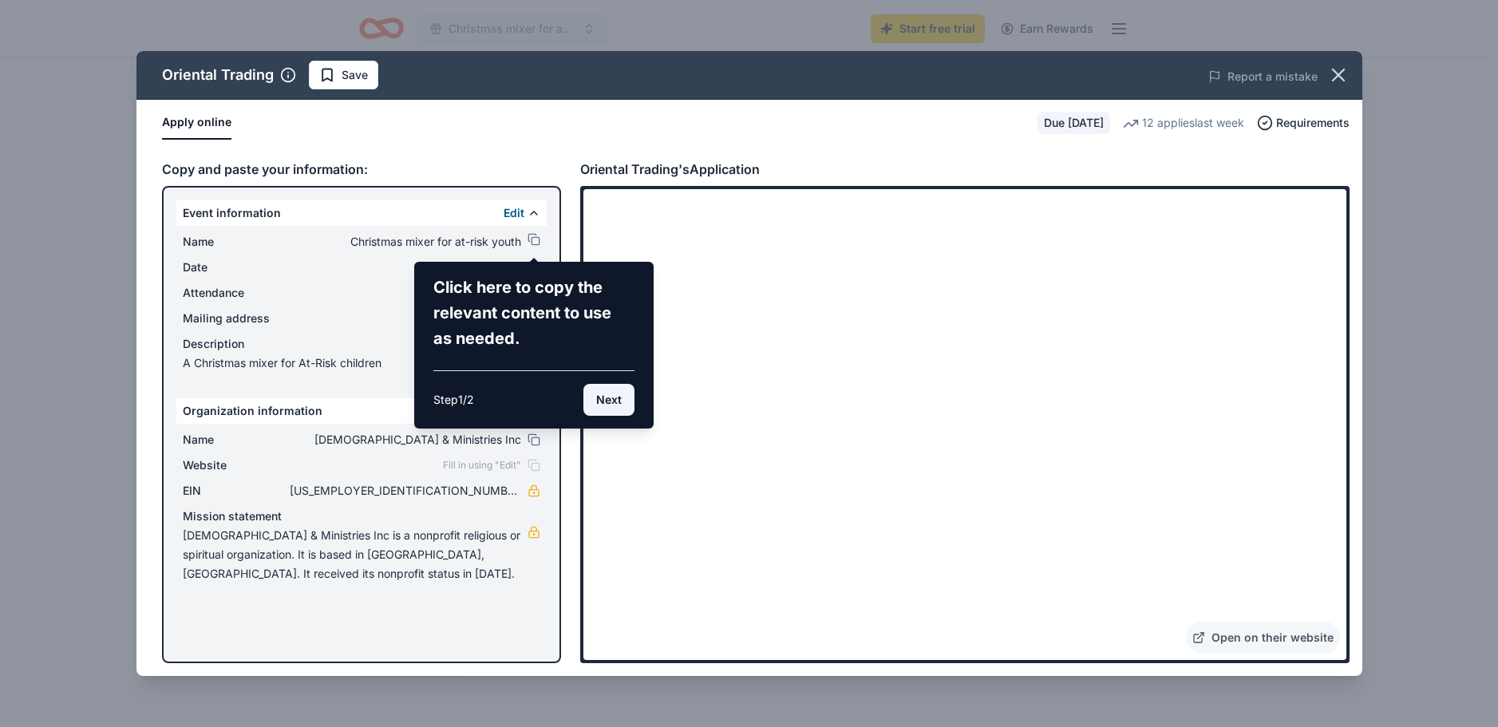
click at [601, 403] on button "Next" at bounding box center [609, 400] width 51 height 32
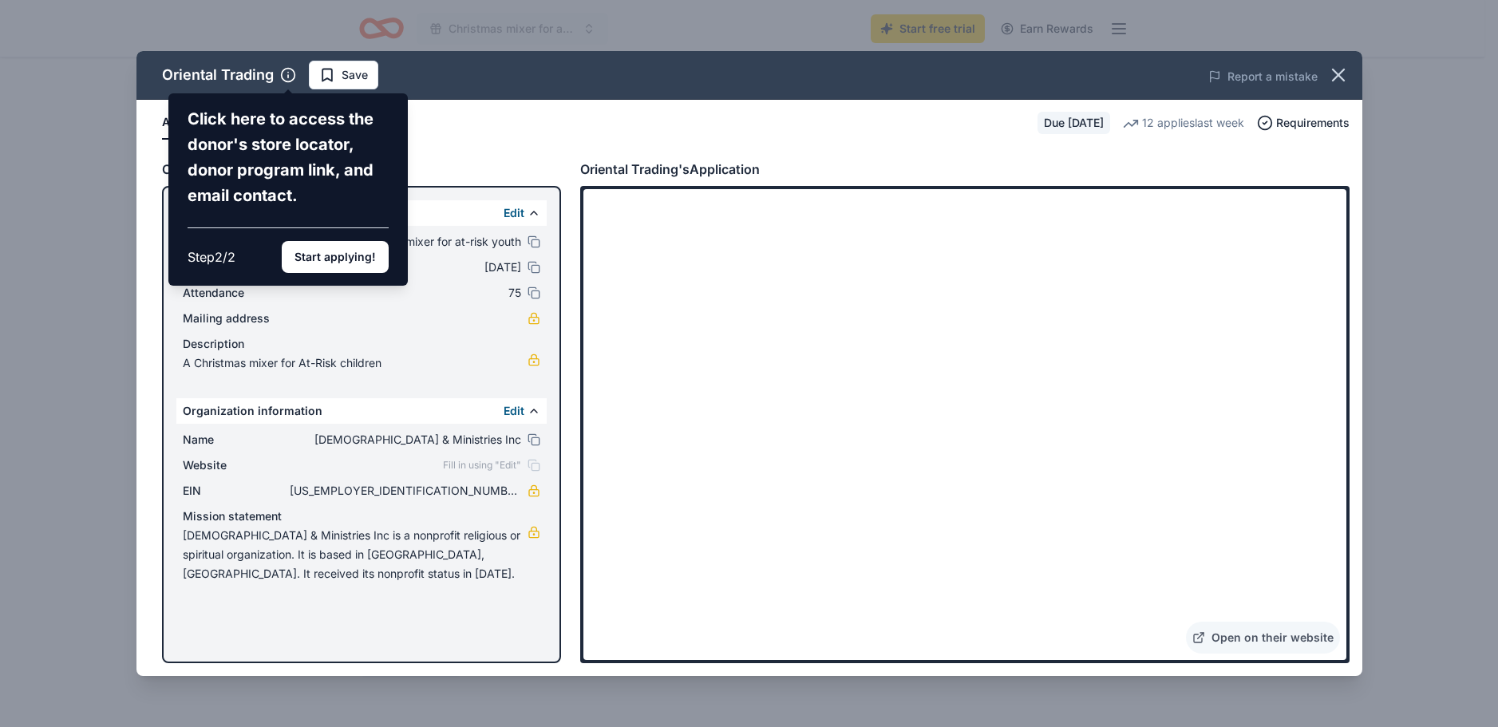
drag, startPoint x: 601, startPoint y: 403, endPoint x: 496, endPoint y: 145, distance: 278.5
click at [496, 145] on div "Oriental Trading Click here to access the donor's store locator, donor program …" at bounding box center [750, 363] width 1226 height 625
click at [346, 255] on button "Start applying!" at bounding box center [335, 257] width 107 height 32
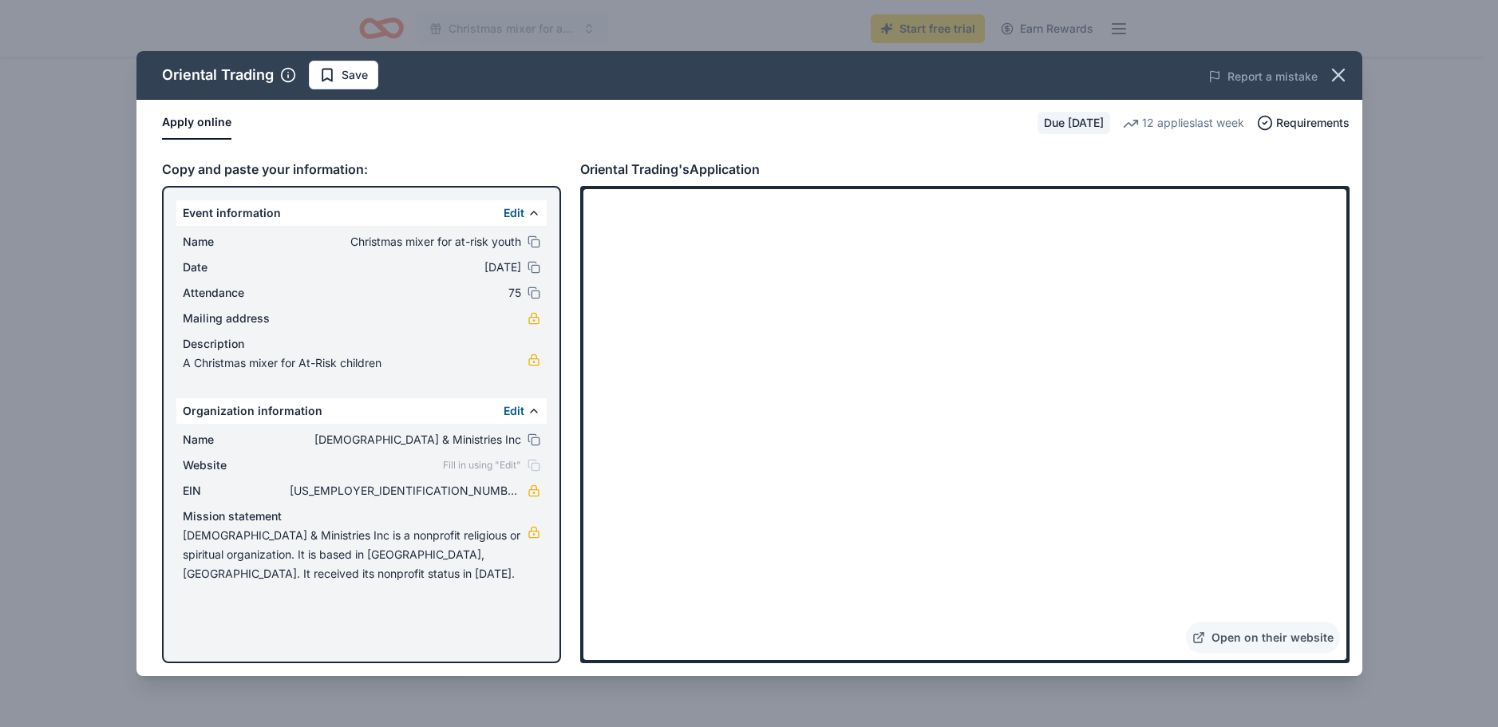
click at [534, 465] on div "Fill in using "Edit"" at bounding box center [491, 465] width 97 height 13
click at [531, 412] on button at bounding box center [534, 411] width 13 height 13
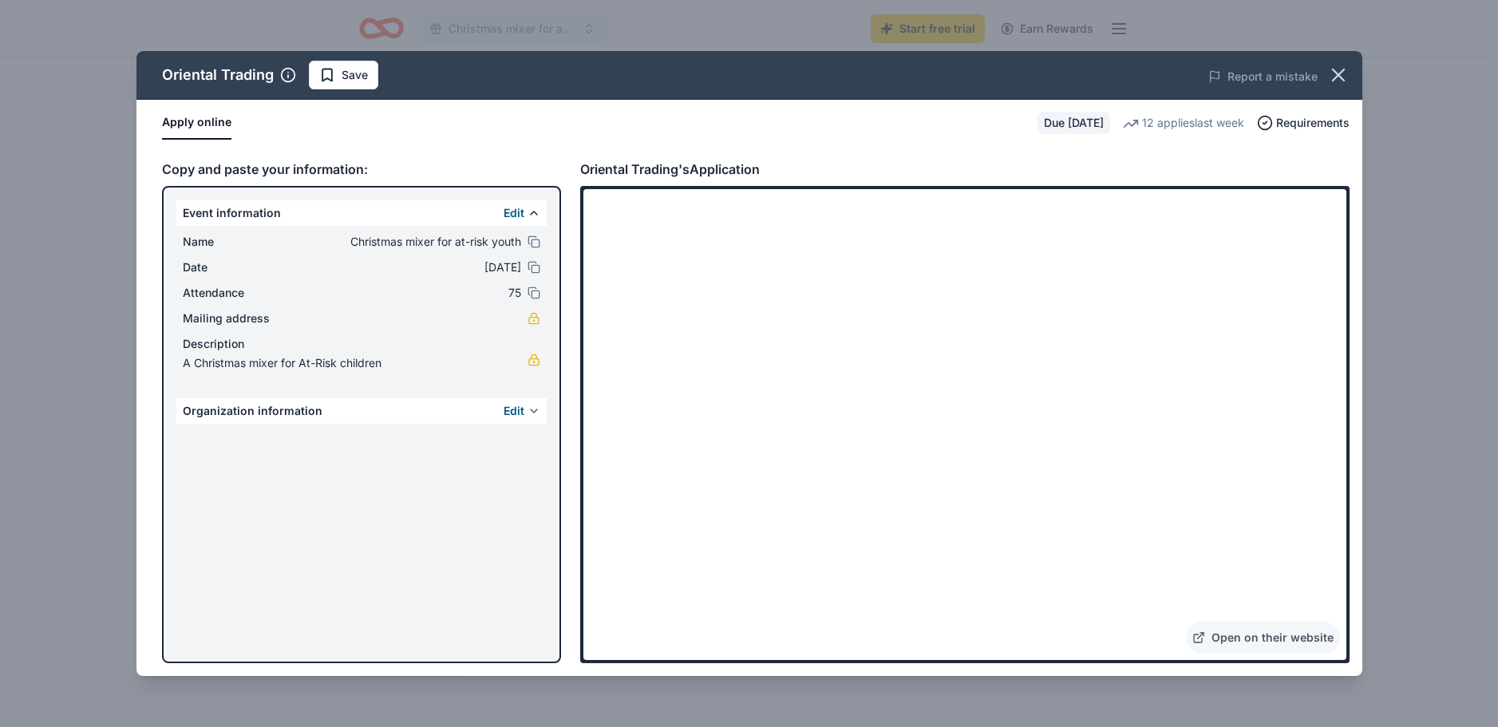
click at [531, 412] on button at bounding box center [534, 411] width 13 height 13
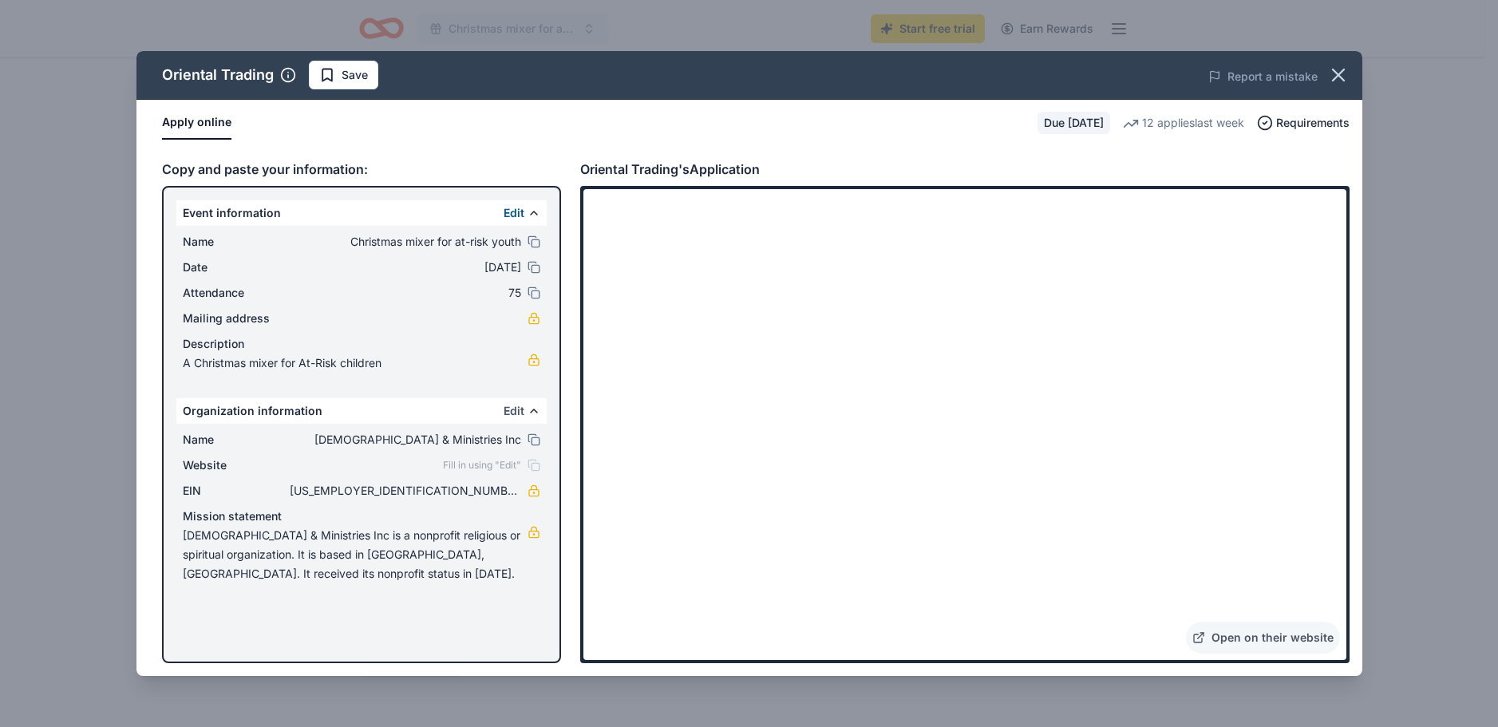
click at [509, 410] on button "Edit" at bounding box center [514, 411] width 21 height 19
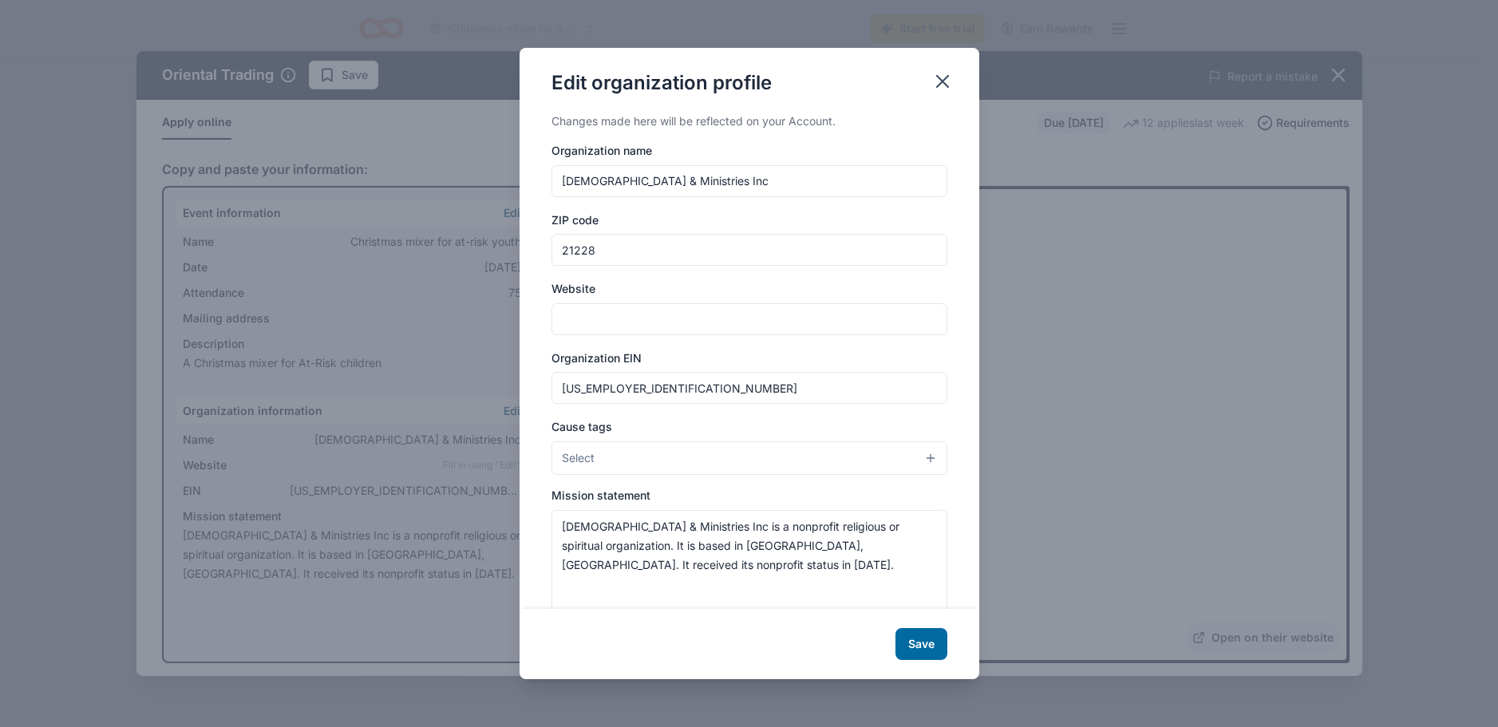
click at [637, 319] on input "Website" at bounding box center [750, 319] width 396 height 32
type input "[DOMAIN_NAME]"
click at [804, 546] on textarea "[DEMOGRAPHIC_DATA] & Ministries Inc is a nonprofit religious or spiritual organ…" at bounding box center [750, 565] width 396 height 110
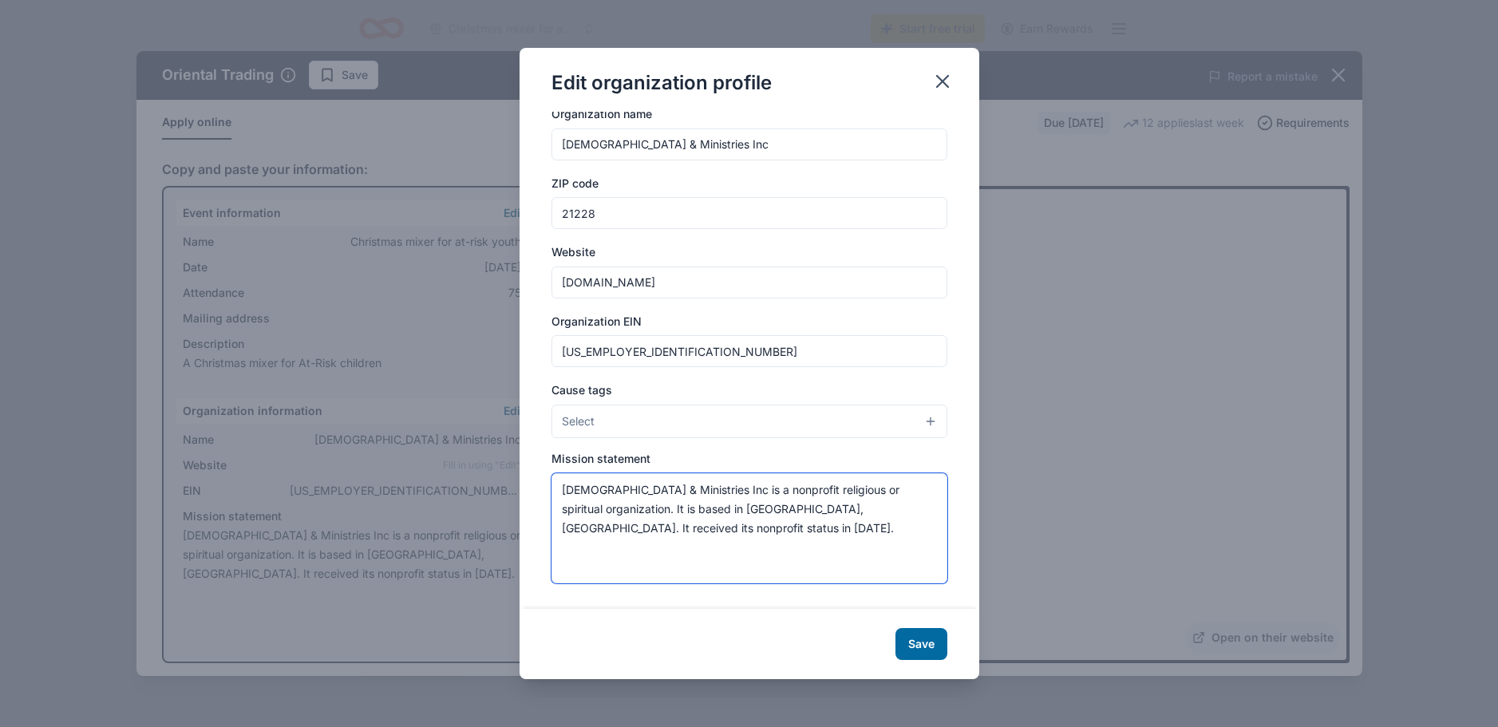
type textarea "[DEMOGRAPHIC_DATA] & Ministries Inc is a nonprofit religious or spiritual organ…"
click at [919, 417] on button "Select" at bounding box center [750, 422] width 396 height 34
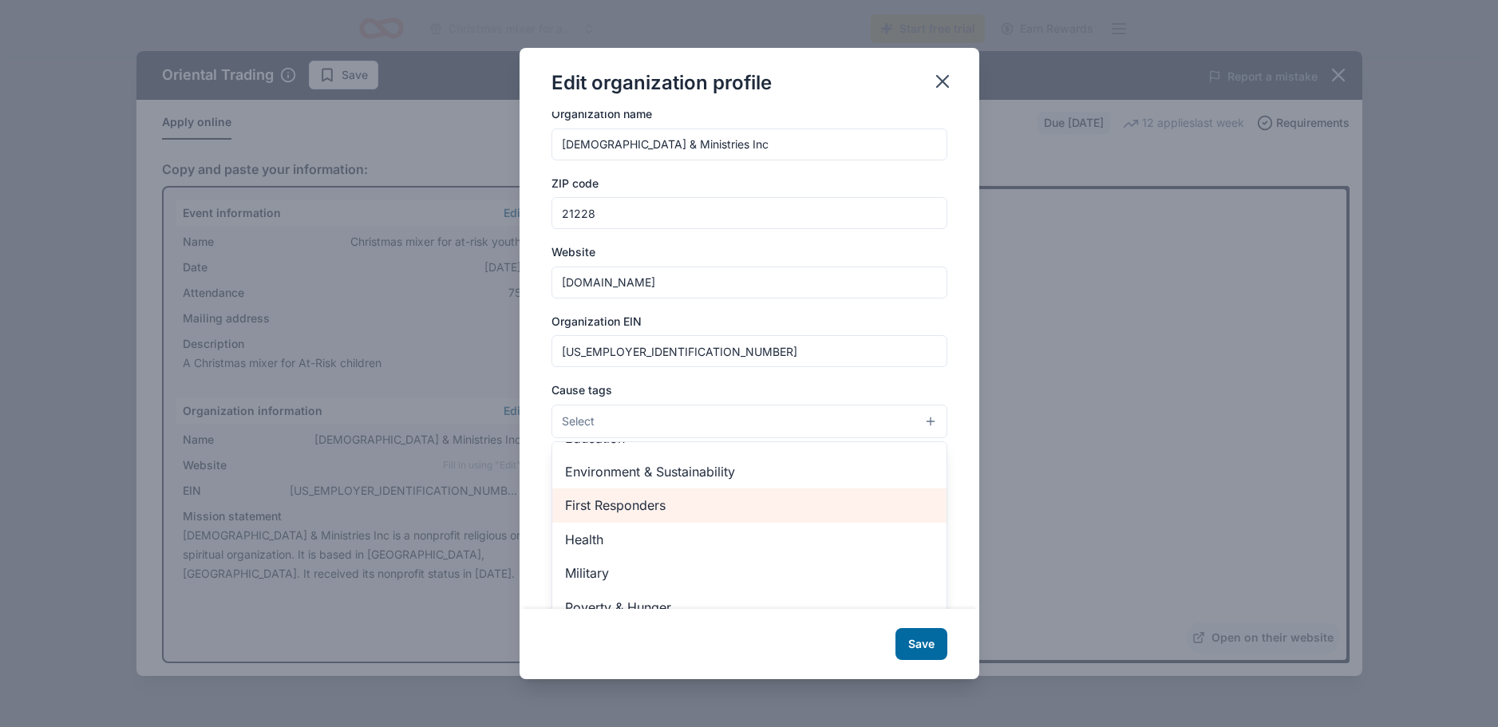
scroll to position [223, 0]
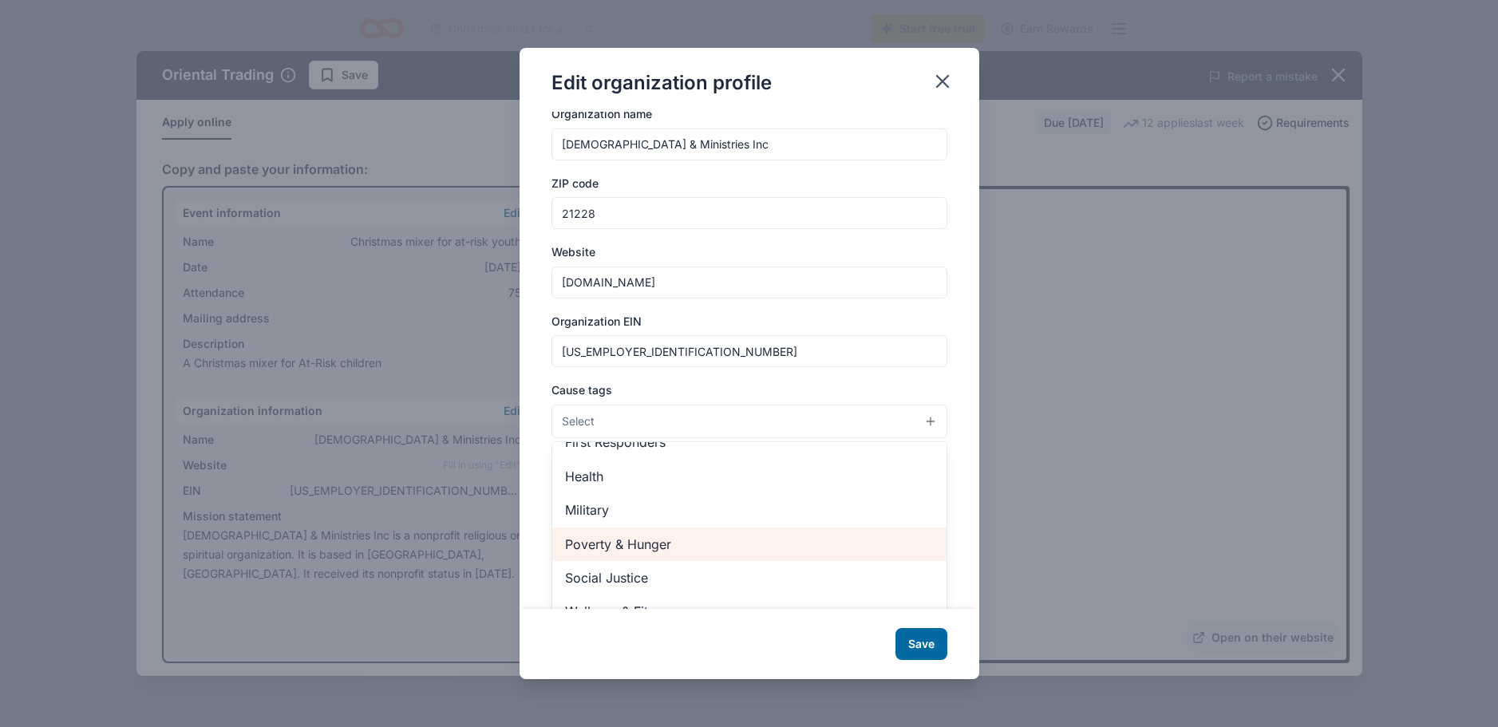
click at [658, 548] on span "Poverty & Hunger" at bounding box center [749, 544] width 369 height 21
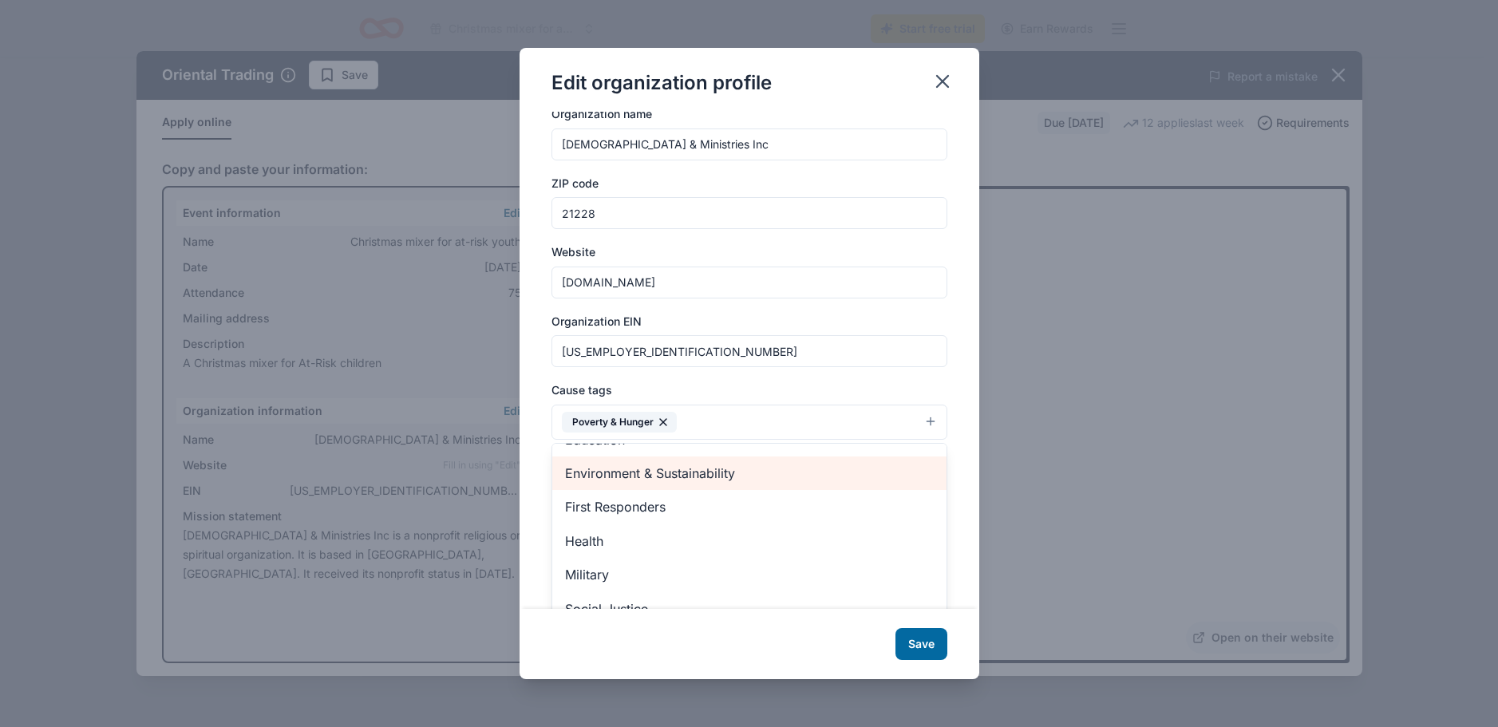
scroll to position [188, 0]
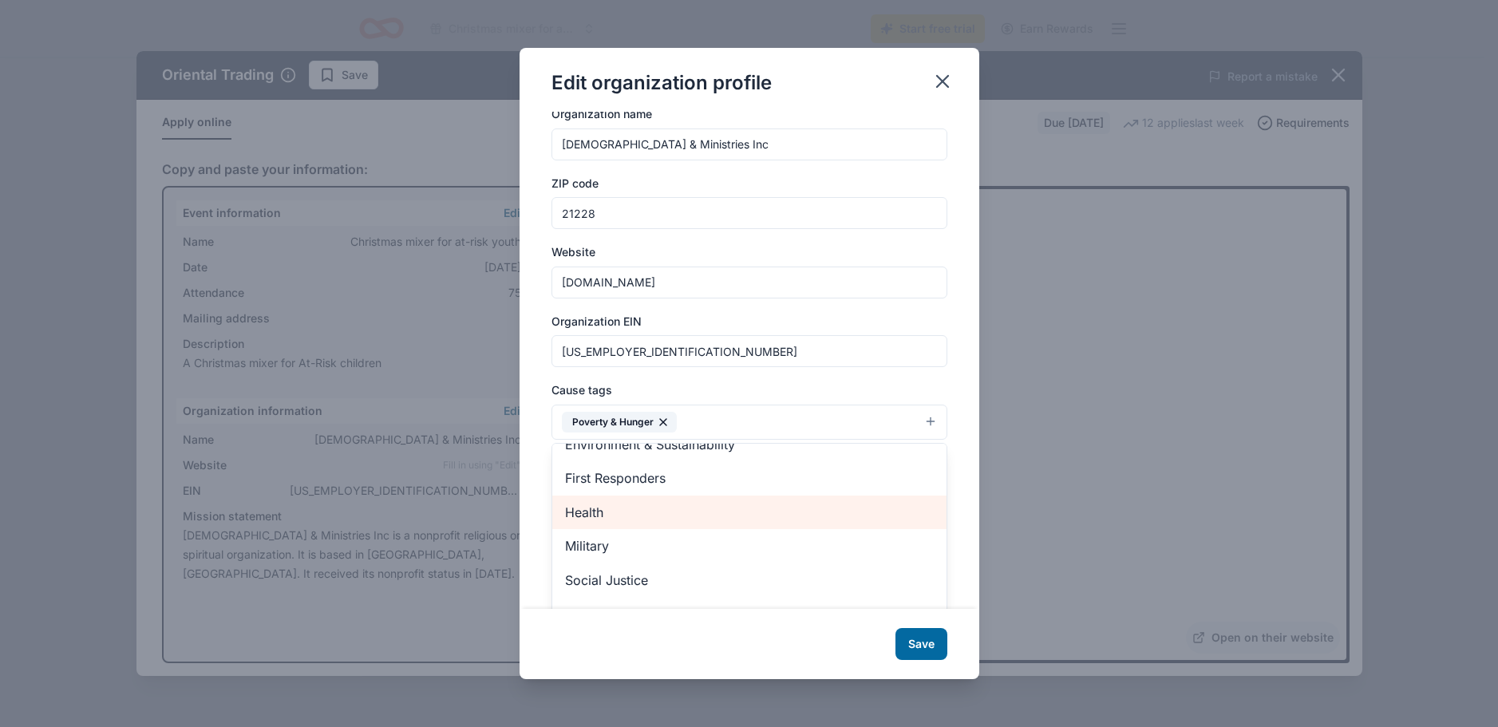
click at [603, 513] on span "Health" at bounding box center [749, 512] width 369 height 21
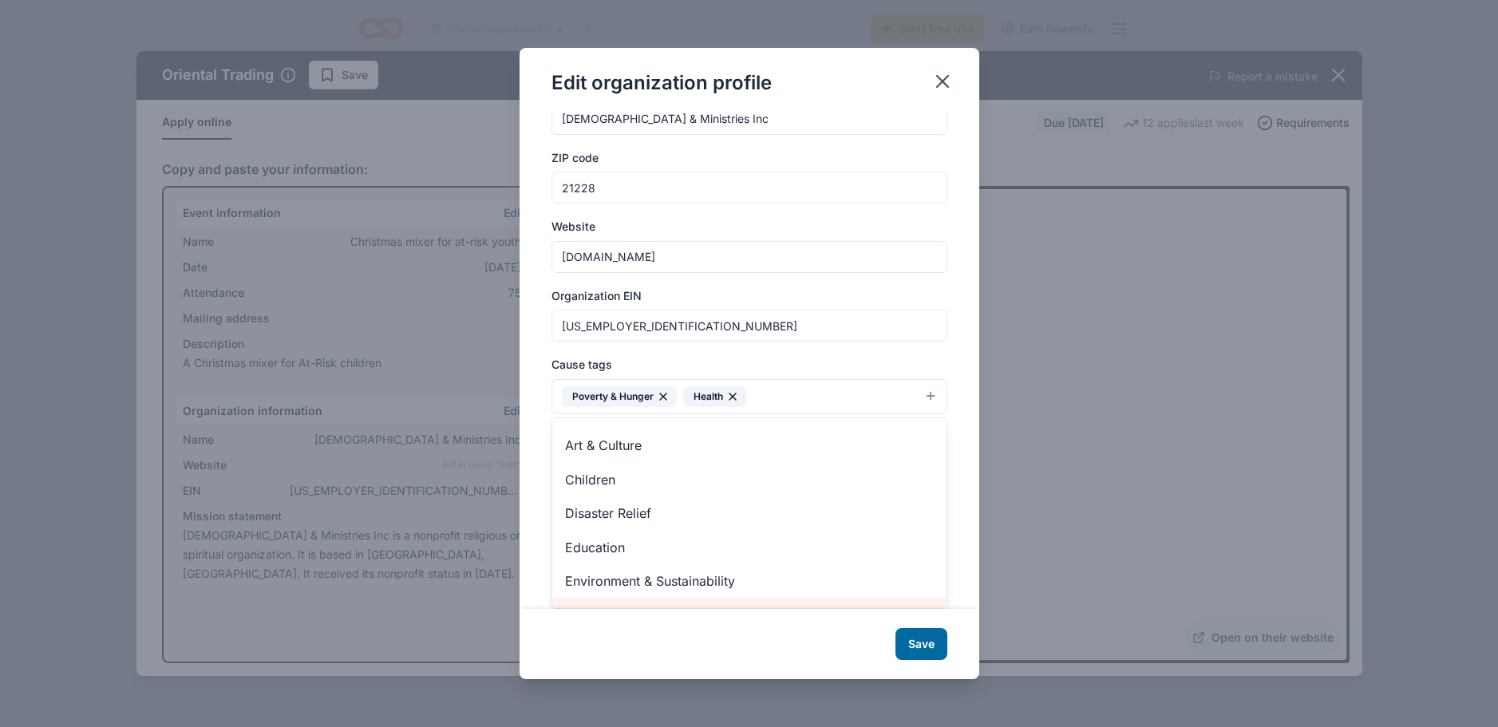
scroll to position [0, 0]
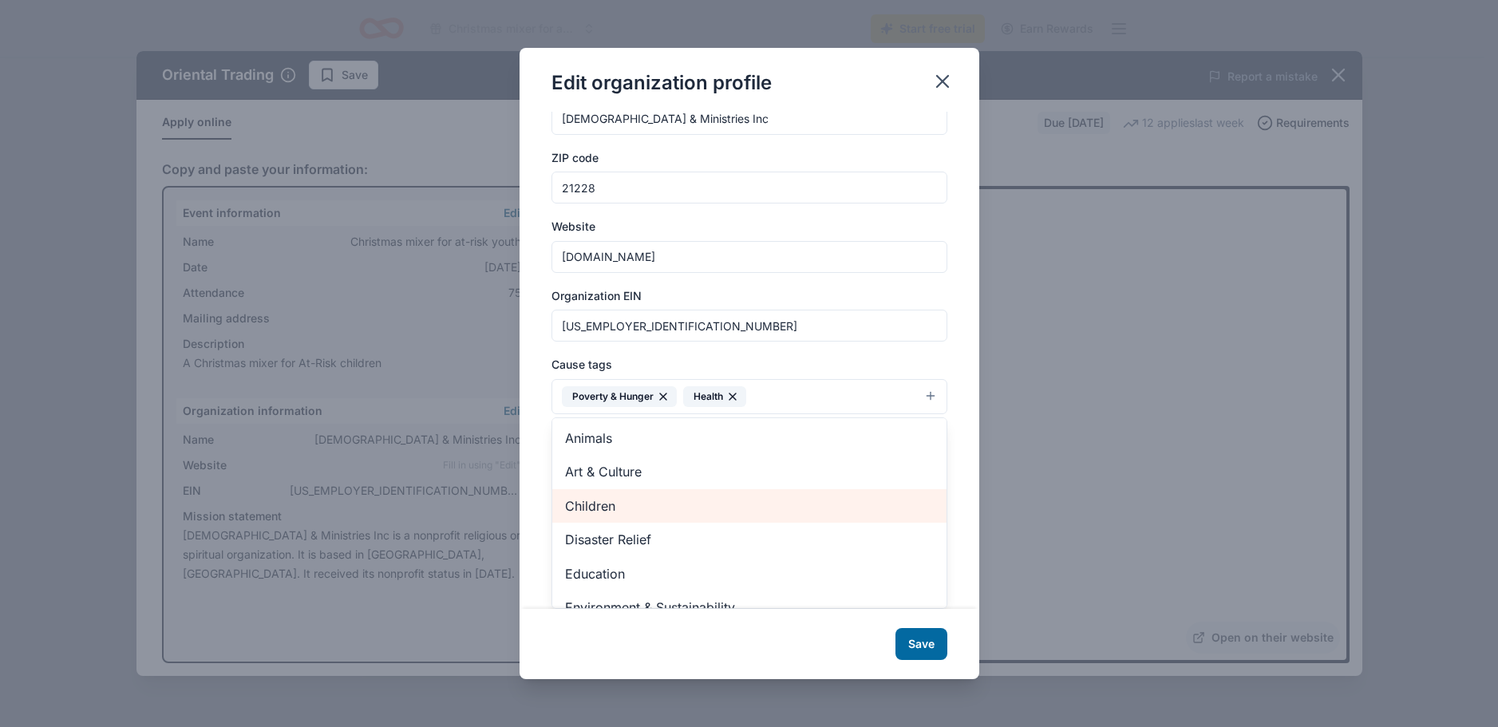
click at [615, 509] on span "Children" at bounding box center [749, 506] width 369 height 21
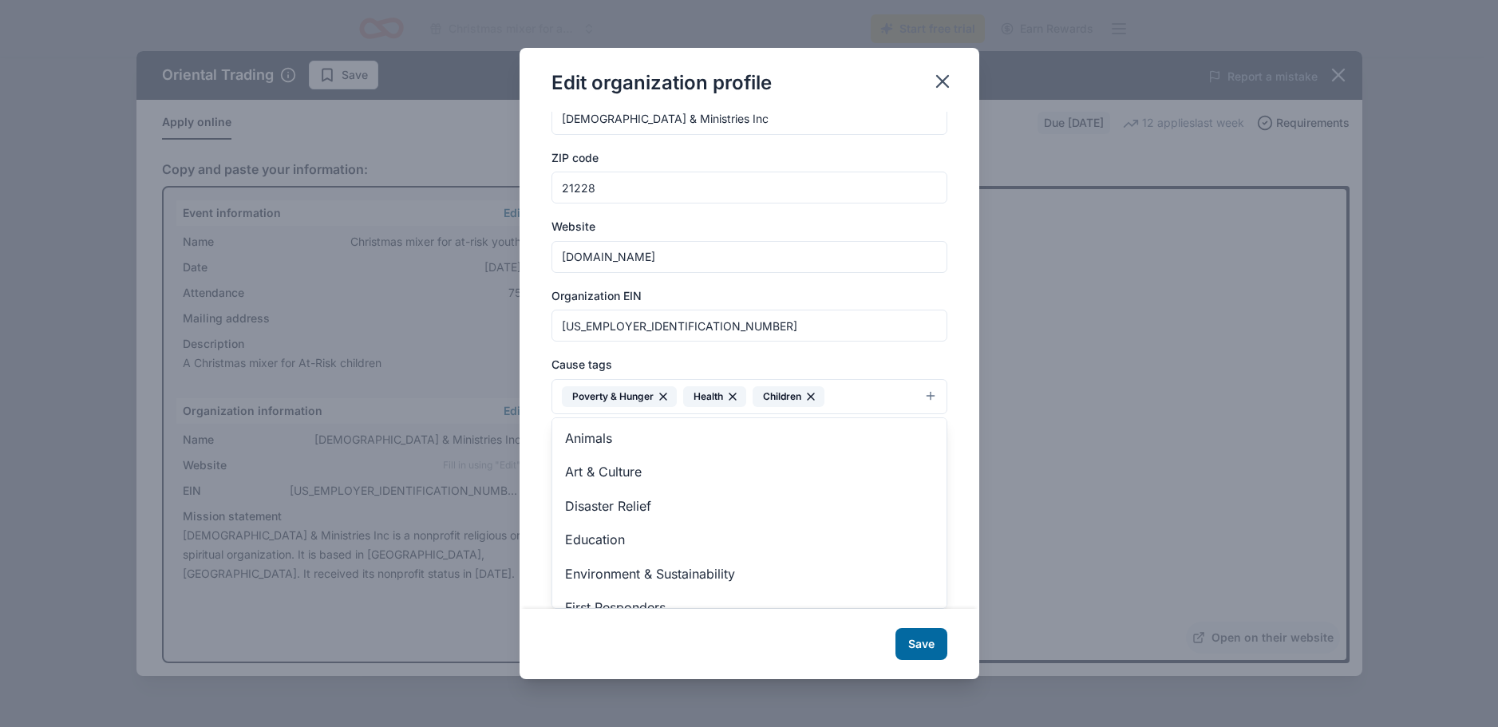
click at [928, 646] on div "Edit organization profile Changes made here will be reflected on your Account. …" at bounding box center [750, 363] width 460 height 631
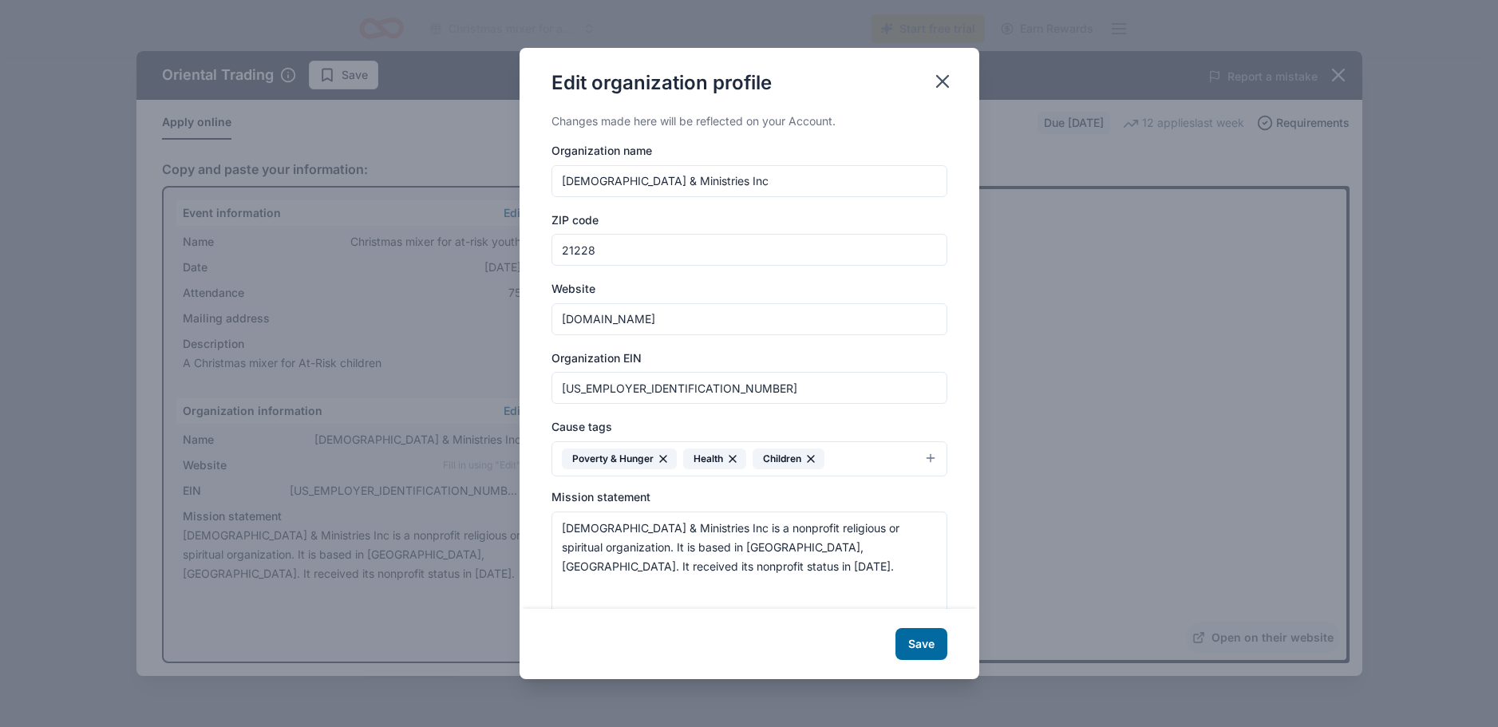
click at [599, 243] on input "21228" at bounding box center [750, 250] width 396 height 32
type input "21215"
click at [921, 641] on button "Save" at bounding box center [922, 644] width 52 height 32
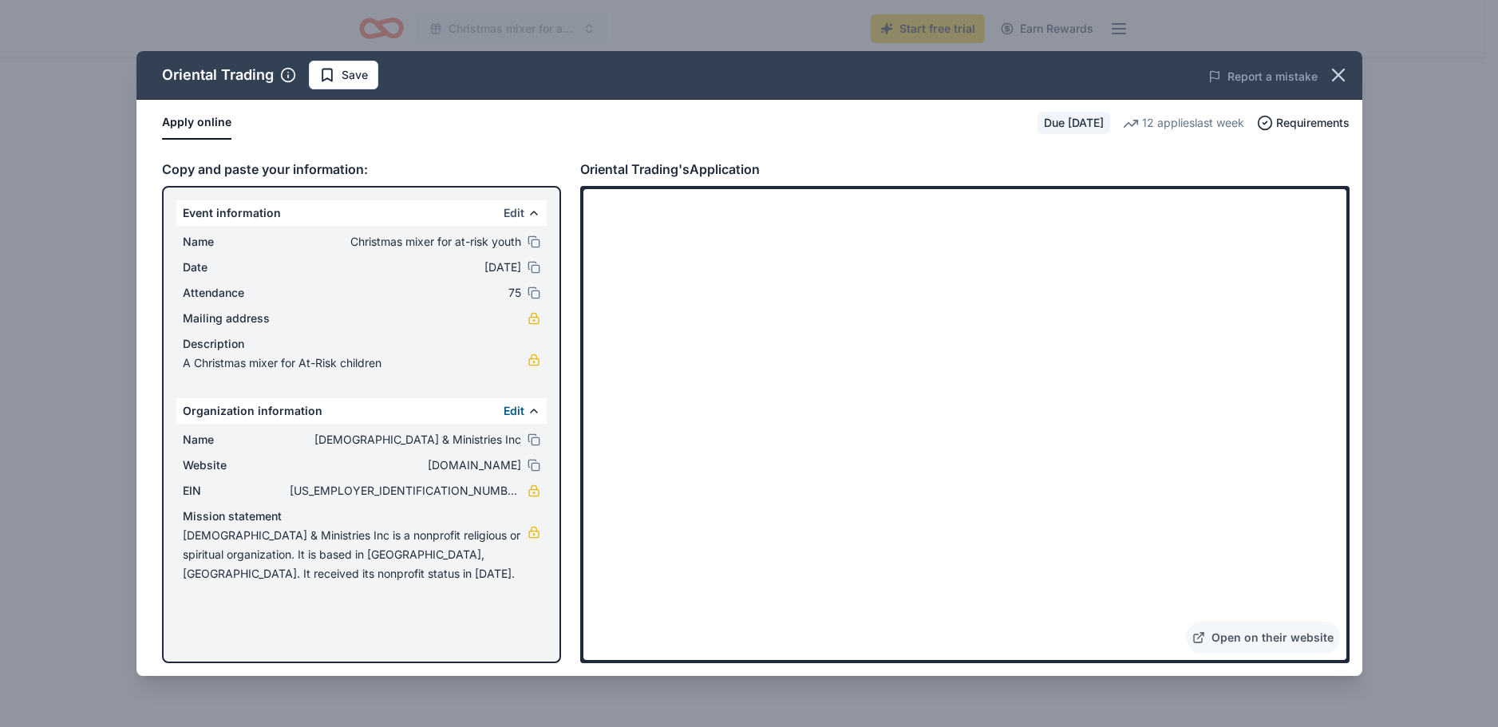
click at [517, 216] on button "Edit" at bounding box center [514, 213] width 21 height 19
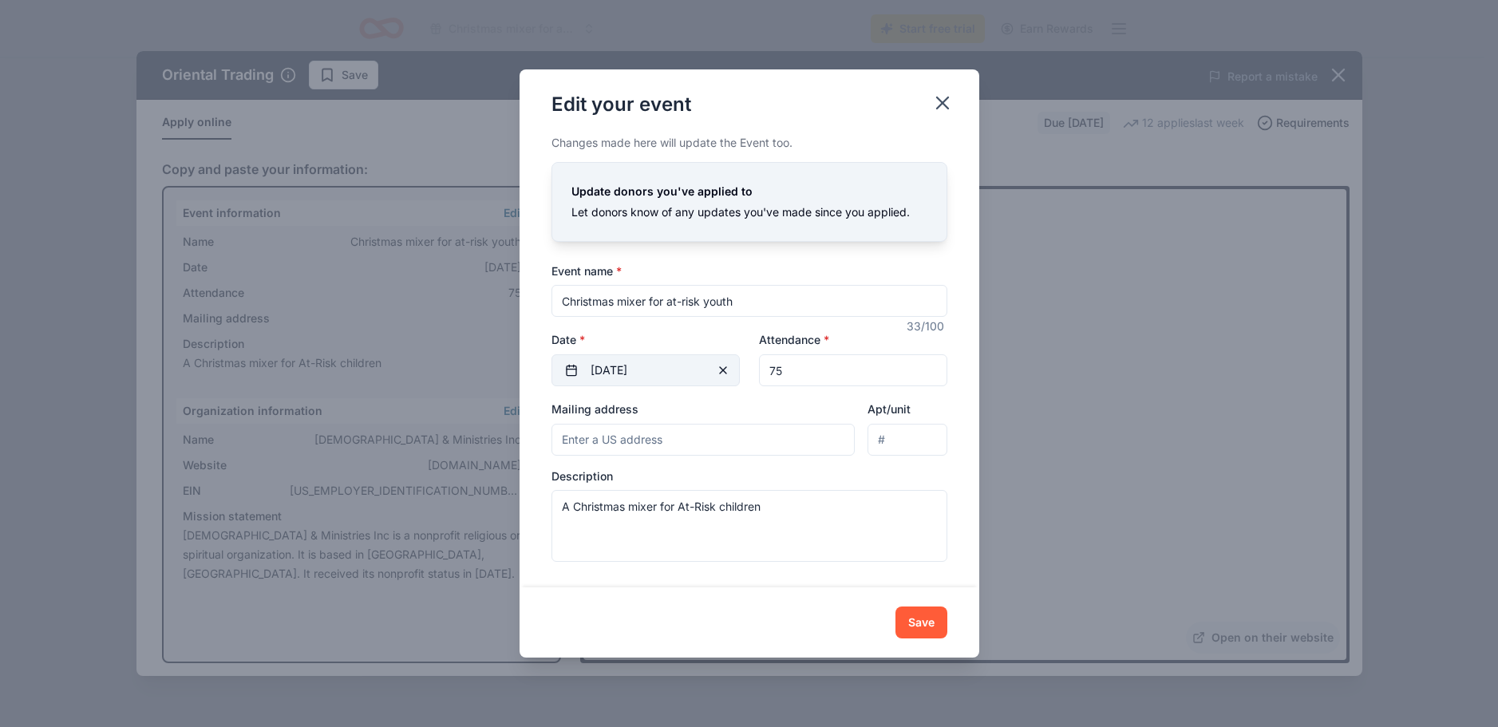
click at [721, 374] on span "button" at bounding box center [723, 370] width 19 height 19
click at [721, 374] on button "Pick a date" at bounding box center [646, 370] width 188 height 32
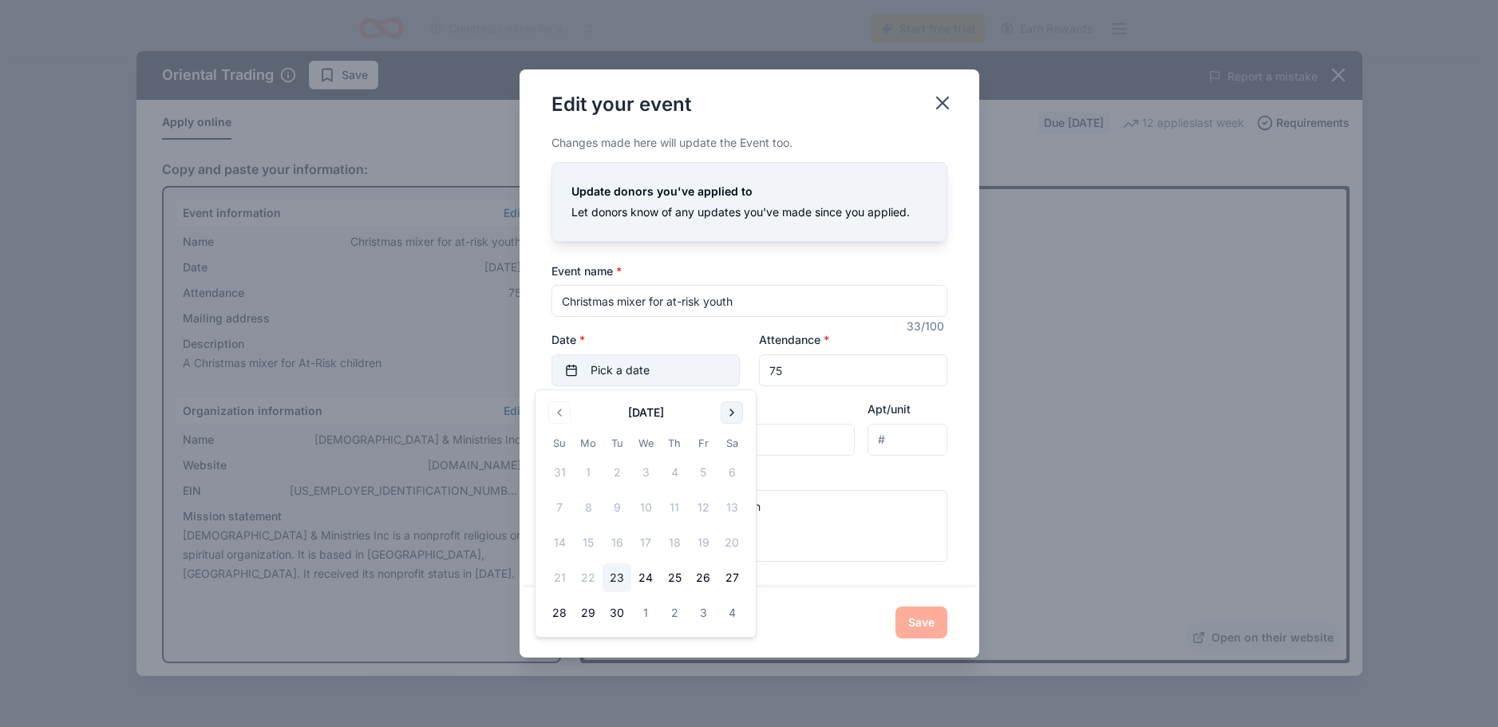
click at [735, 417] on button "Go to next month" at bounding box center [732, 413] width 22 height 22
click at [706, 472] on button "5" at bounding box center [703, 472] width 29 height 29
click at [703, 510] on button "12" at bounding box center [703, 507] width 29 height 29
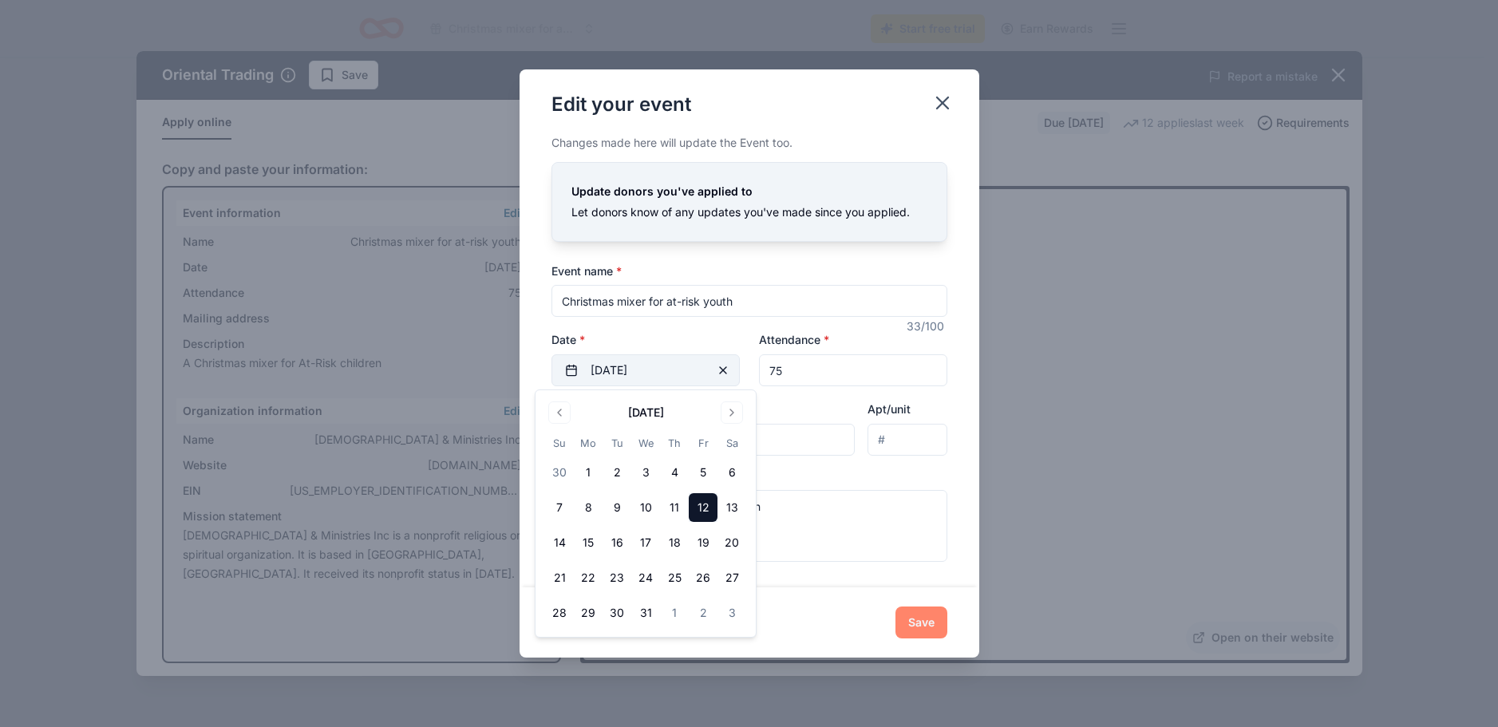
click at [924, 628] on button "Save" at bounding box center [922, 623] width 52 height 32
